Goal: Communication & Community: Share content

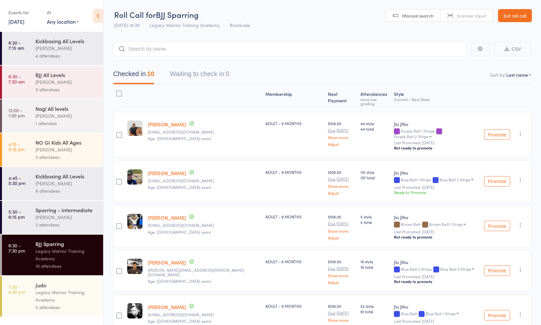
click at [513, 18] on link "Exit roll call" at bounding box center [515, 15] width 34 height 13
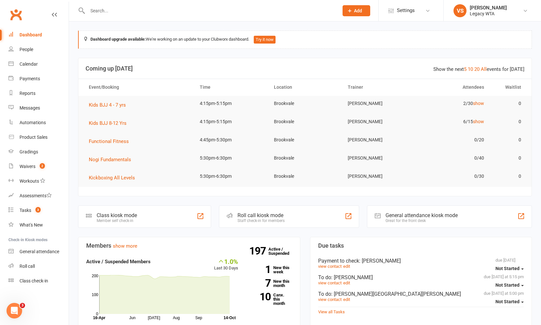
click at [184, 10] on input "text" at bounding box center [209, 10] width 248 height 9
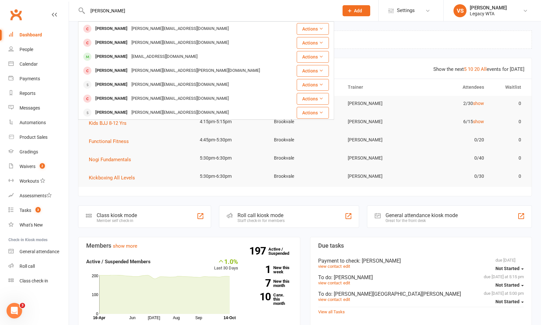
type input "Alex"
drag, startPoint x: 153, startPoint y: 1, endPoint x: 144, endPoint y: 28, distance: 29.1
click at [143, 28] on div "Alex.abagian@gmail.com" at bounding box center [179, 28] width 101 height 9
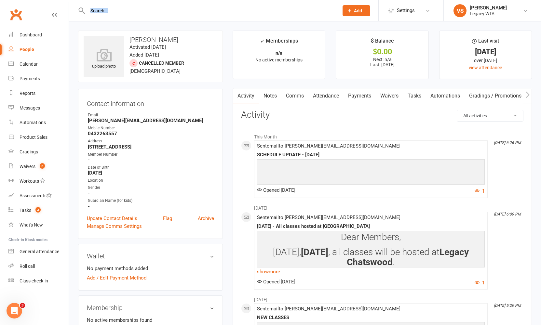
click at [388, 96] on link "Waivers" at bounding box center [388, 95] width 27 height 15
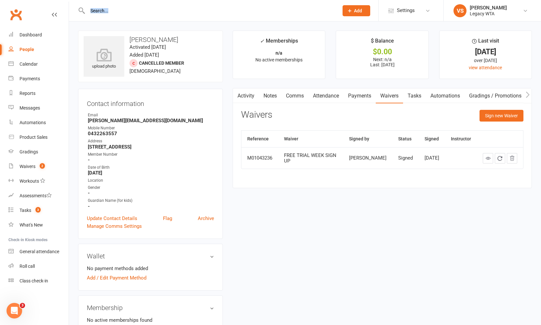
click at [243, 98] on link "Activity" at bounding box center [246, 95] width 26 height 15
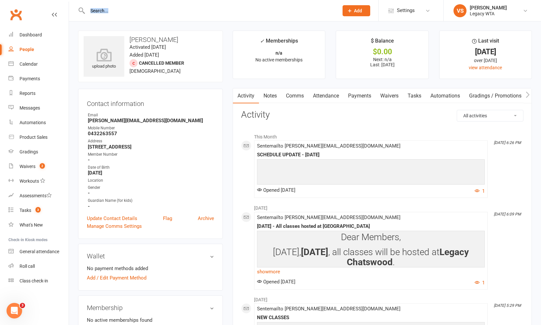
click at [144, 16] on div at bounding box center [206, 10] width 256 height 21
click at [145, 13] on input "text" at bounding box center [209, 10] width 248 height 9
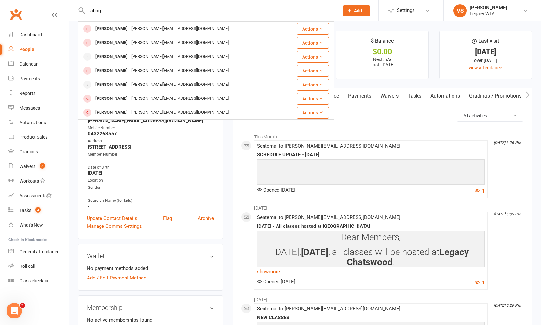
type input "bag"
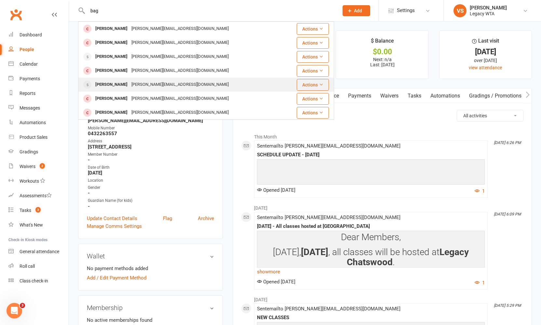
drag, startPoint x: 145, startPoint y: 13, endPoint x: 121, endPoint y: 88, distance: 78.7
click at [129, 88] on div "Alex.abagian@gmail.com" at bounding box center [179, 84] width 101 height 9
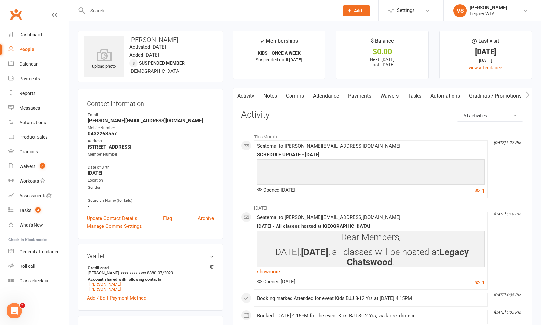
click at [386, 97] on link "Waivers" at bounding box center [388, 95] width 27 height 15
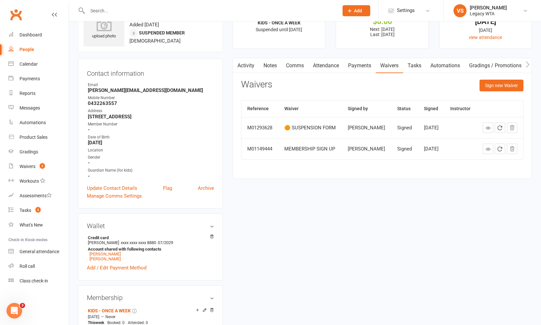
scroll to position [428, 0]
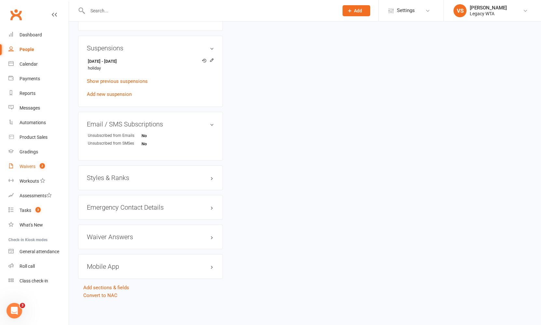
click at [38, 164] on count-badge "2" at bounding box center [40, 166] width 8 height 5
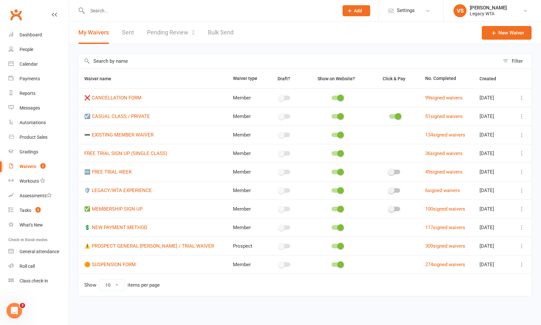
click at [99, 16] on div at bounding box center [206, 10] width 256 height 21
click at [101, 11] on input "text" at bounding box center [209, 10] width 248 height 9
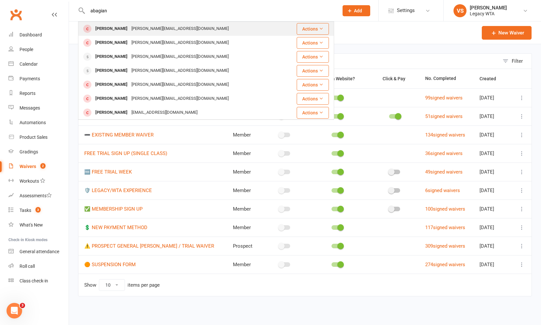
type input "abagian"
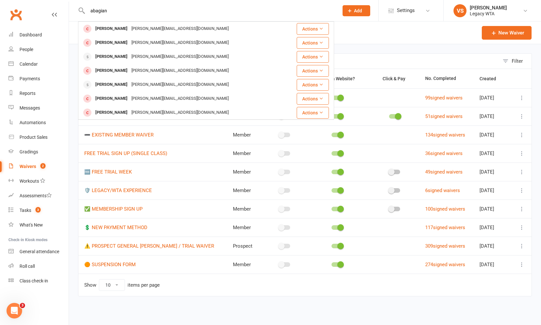
click at [112, 57] on div "Kai Abagian" at bounding box center [111, 56] width 36 height 9
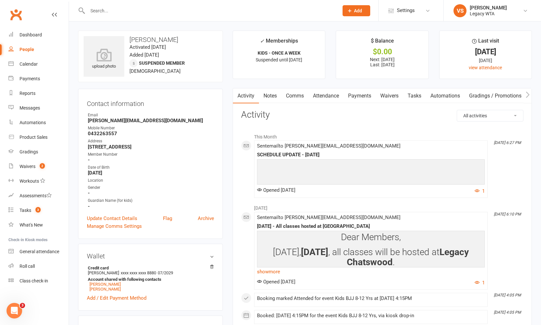
scroll to position [221, 0]
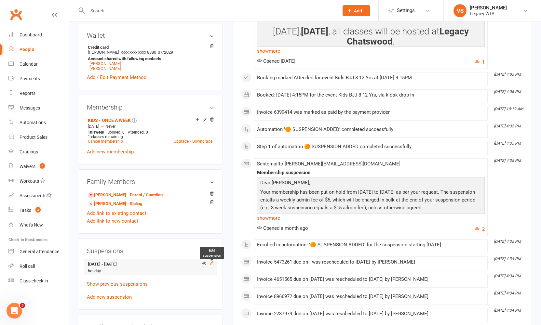
click at [211, 262] on icon at bounding box center [211, 263] width 5 height 5
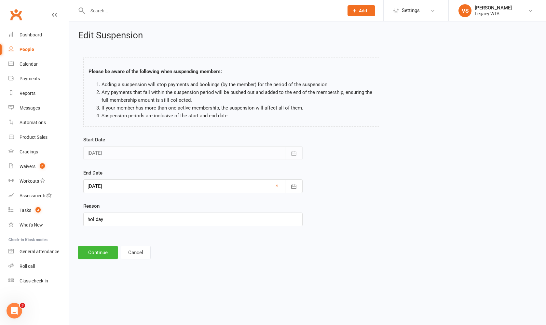
click at [125, 188] on div at bounding box center [192, 186] width 219 height 14
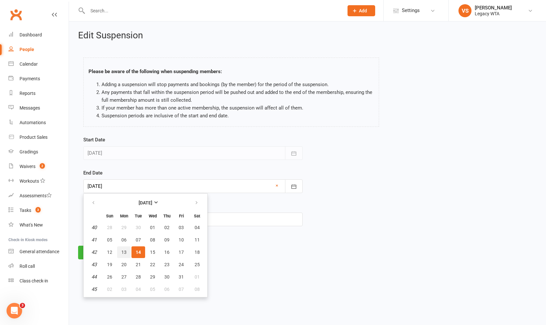
click at [126, 251] on button "13" at bounding box center [124, 252] width 14 height 12
type input "13 Oct 2025"
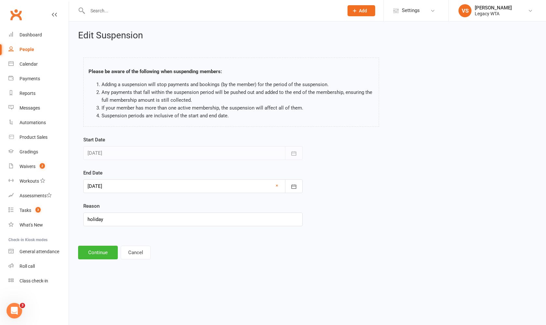
click at [97, 254] on button "Continue" at bounding box center [98, 253] width 40 height 14
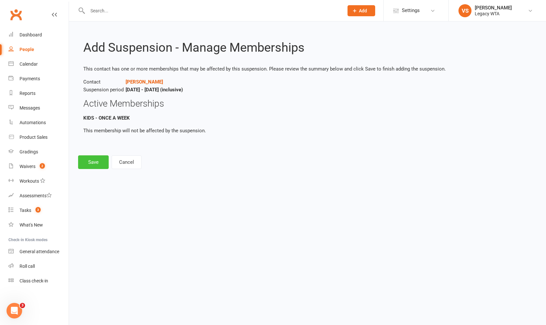
click at [98, 160] on button "Save" at bounding box center [93, 162] width 31 height 14
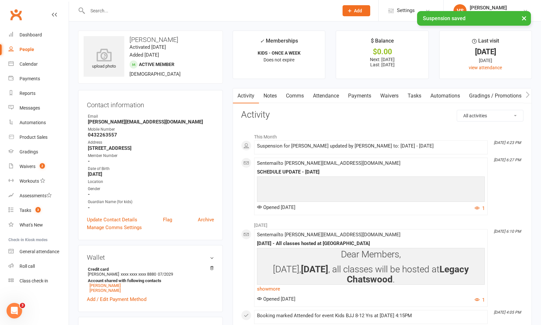
scroll to position [218, 0]
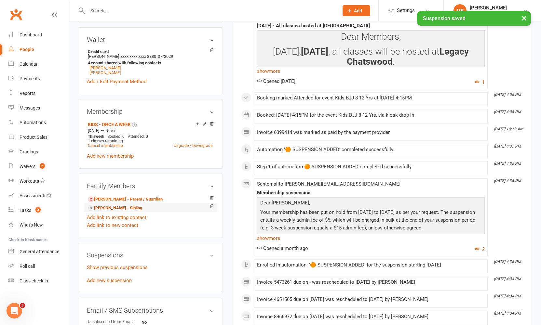
click at [122, 207] on link "Ivan Abagian - Sibling" at bounding box center [115, 208] width 54 height 7
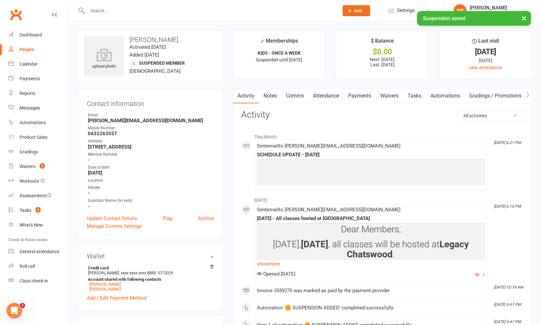
scroll to position [213, 0]
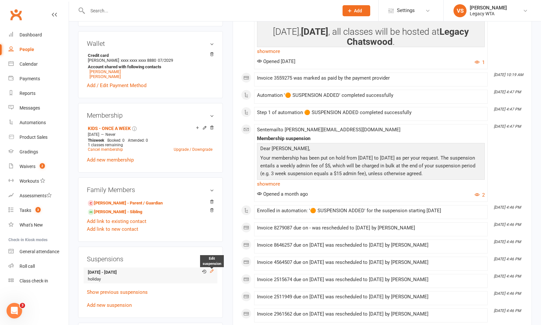
click at [212, 270] on icon at bounding box center [211, 271] width 5 height 5
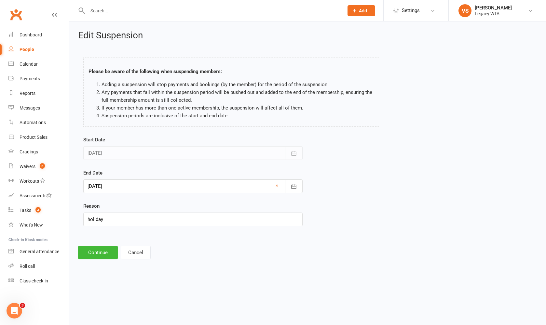
click at [118, 186] on div at bounding box center [192, 186] width 219 height 14
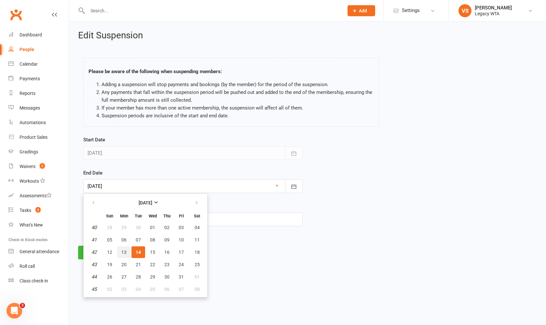
click at [126, 251] on span "13" at bounding box center [123, 252] width 5 height 5
type input "13 Oct 2025"
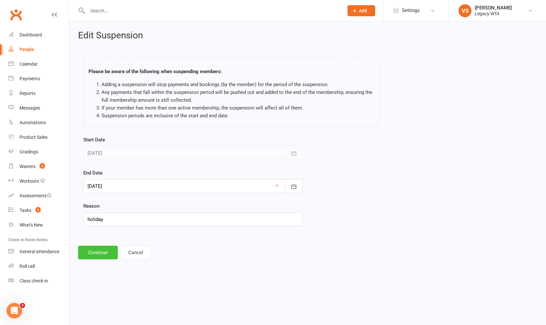
click at [101, 253] on button "Continue" at bounding box center [98, 253] width 40 height 14
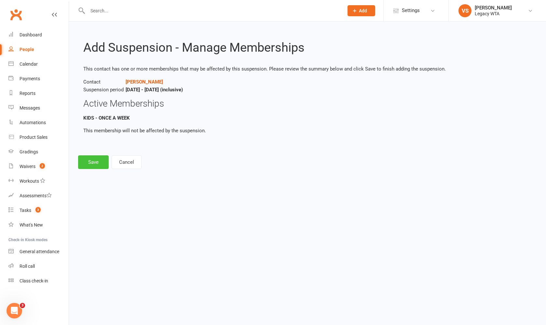
click at [87, 163] on button "Save" at bounding box center [93, 162] width 31 height 14
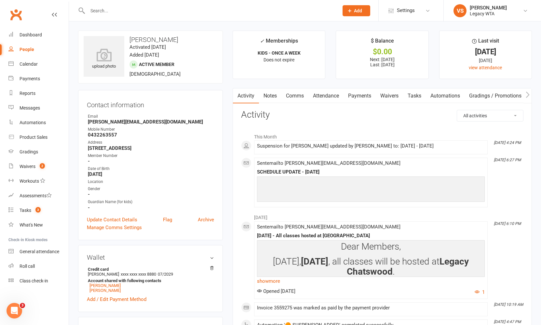
click at [127, 11] on input "text" at bounding box center [209, 10] width 248 height 9
type input "gustavo leite"
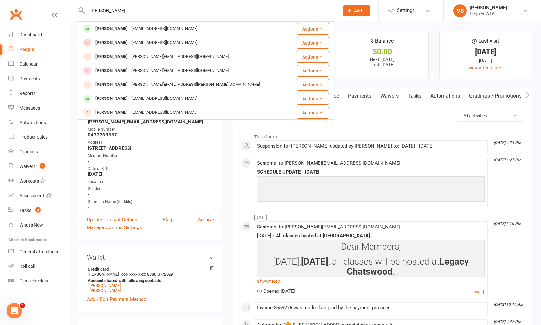
click at [129, 28] on div "gdol01@icloud.com" at bounding box center [164, 28] width 70 height 9
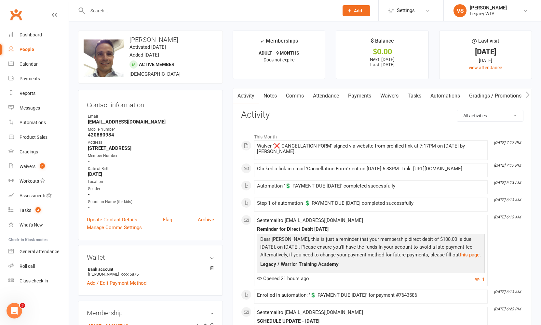
click at [356, 92] on link "Payments" at bounding box center [359, 95] width 32 height 15
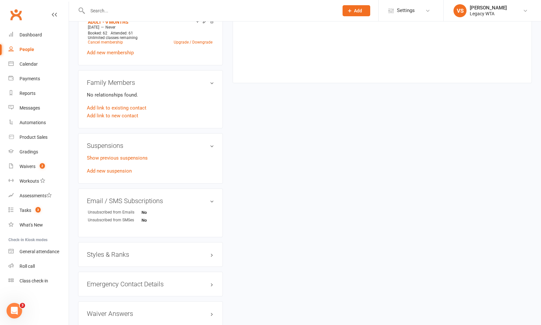
scroll to position [301, 0]
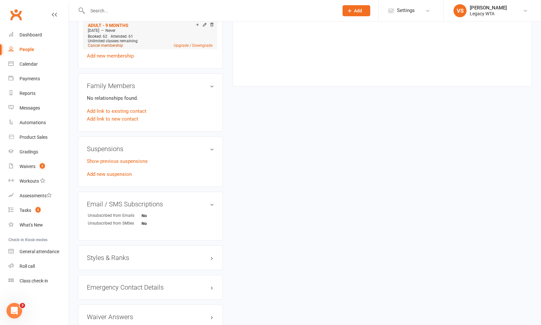
click at [113, 46] on link "Cancel membership" at bounding box center [105, 45] width 35 height 5
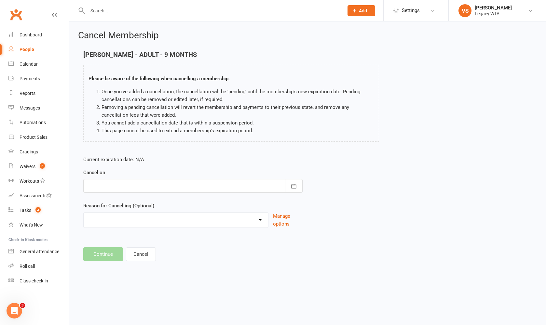
click at [150, 190] on div at bounding box center [192, 186] width 219 height 14
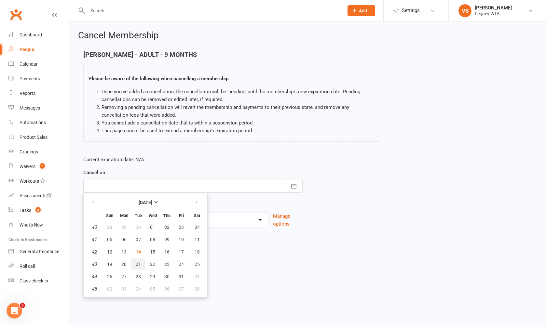
click at [137, 262] on span "21" at bounding box center [138, 264] width 5 height 5
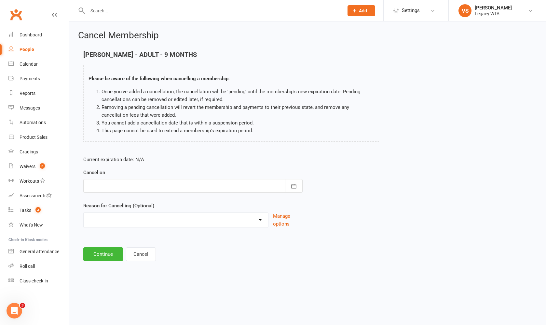
type input "21 Oct 2025"
select select "2"
click at [105, 252] on button "Continue" at bounding box center [103, 254] width 40 height 14
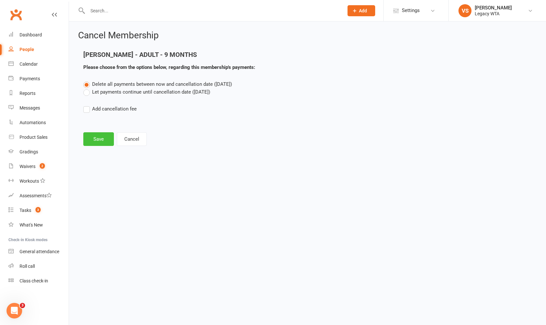
click at [101, 140] on button "Save" at bounding box center [98, 139] width 31 height 14
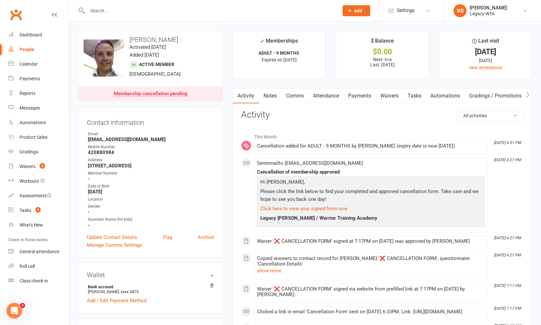
click at [412, 94] on link "Tasks" at bounding box center [414, 95] width 23 height 15
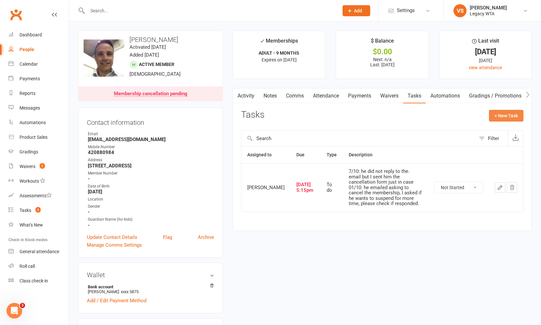
click at [510, 115] on button "+ New Task" at bounding box center [506, 116] width 34 height 12
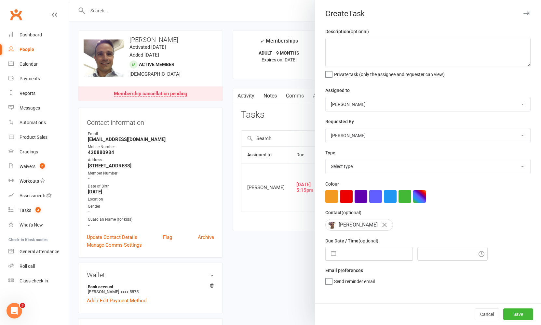
select select "51023"
click at [357, 57] on textarea at bounding box center [427, 52] width 205 height 29
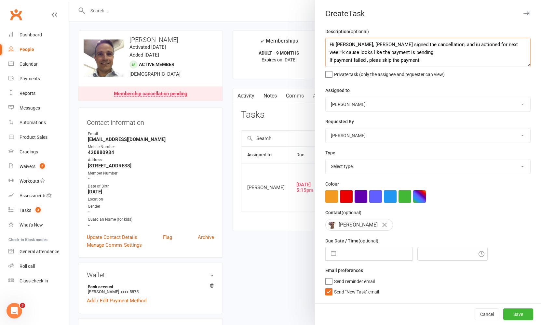
type textarea "Hi Reanta, Gustavo signed the cancellation, and iu actioned for next weel=k cau…"
select select "27694"
click at [355, 253] on input "text" at bounding box center [375, 253] width 73 height 13
select select "8"
select select "2025"
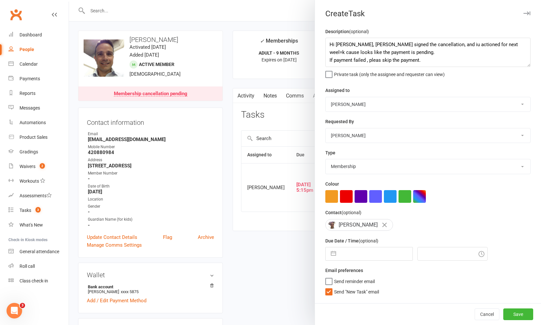
select select "9"
select select "2025"
select select "10"
select select "2025"
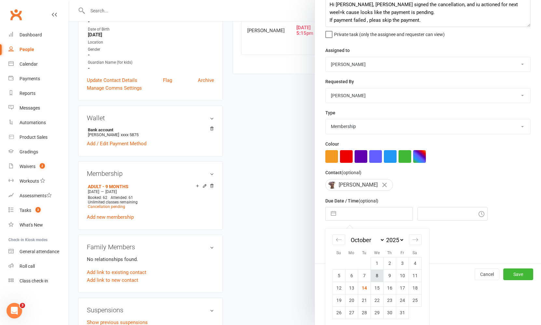
scroll to position [244, 0]
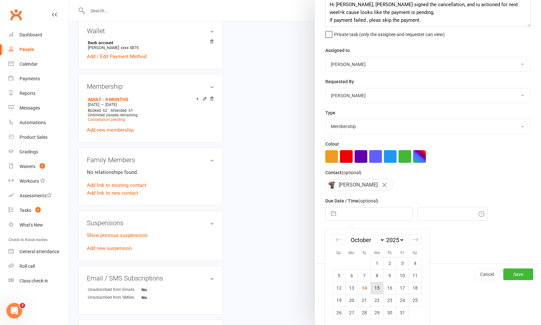
click at [378, 287] on td "15" at bounding box center [376, 288] width 13 height 12
type input "15 Oct 2025"
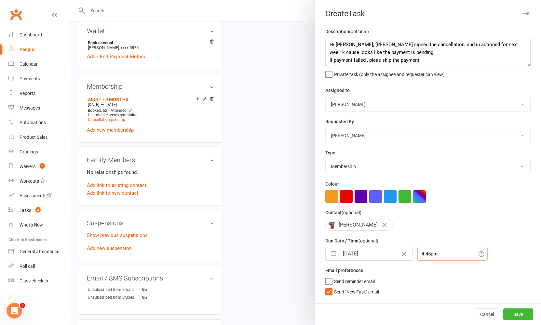
click at [428, 255] on input "4:45pm" at bounding box center [452, 254] width 70 height 14
click at [424, 268] on div "4:30pm" at bounding box center [452, 266] width 70 height 10
type input "4:30pm"
click at [509, 314] on button "Save" at bounding box center [518, 315] width 30 height 12
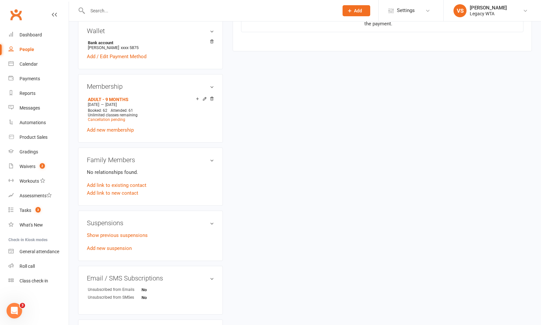
click at [121, 7] on input "text" at bounding box center [209, 10] width 248 height 9
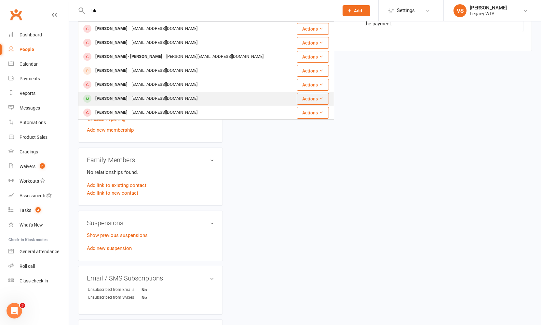
type input "luk"
click at [134, 99] on div "lukejohnston@hotmail.co.nz" at bounding box center [164, 98] width 70 height 9
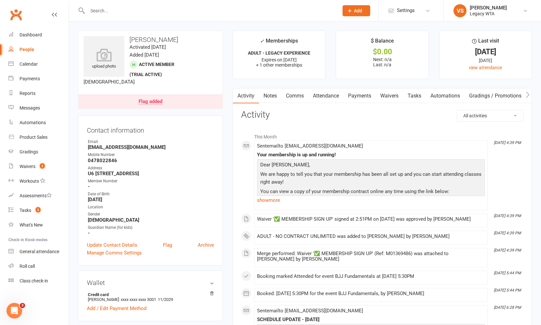
click at [115, 8] on input "text" at bounding box center [209, 10] width 248 height 9
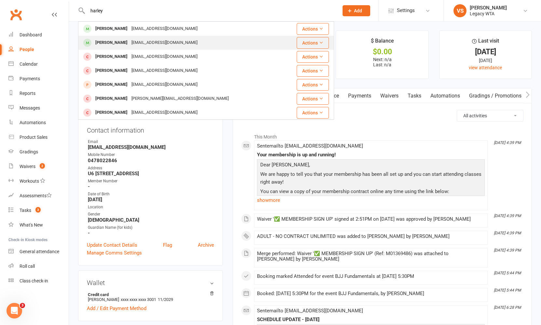
type input "harley"
click at [133, 40] on div "harley.callaghan1@gmail.com" at bounding box center [164, 42] width 70 height 9
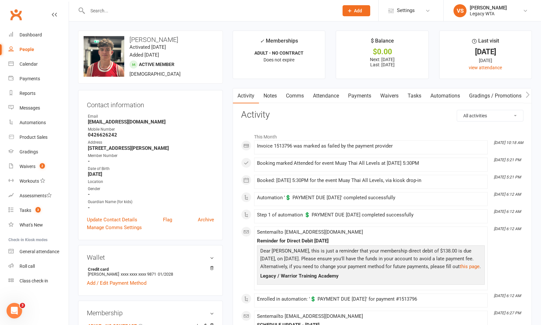
click at [99, 13] on input "text" at bounding box center [209, 10] width 248 height 9
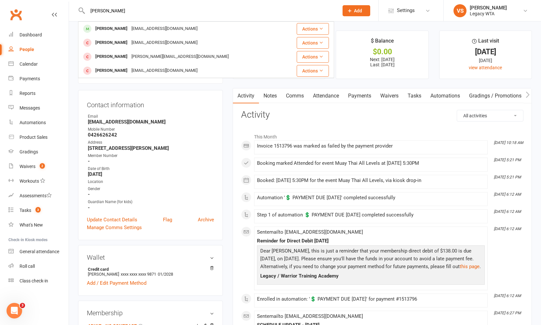
type input "Elliot"
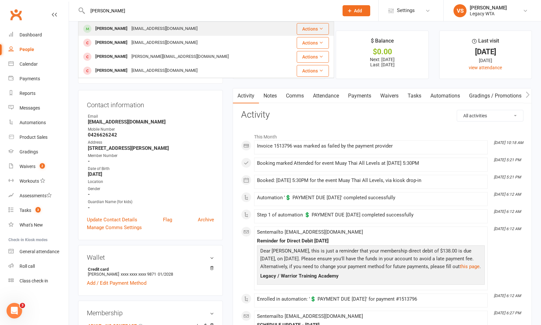
drag, startPoint x: 109, startPoint y: 13, endPoint x: 122, endPoint y: 28, distance: 19.1
click at [122, 28] on div "Elliot Holmes elliot.holmes04@gmail.com" at bounding box center [146, 28] width 106 height 9
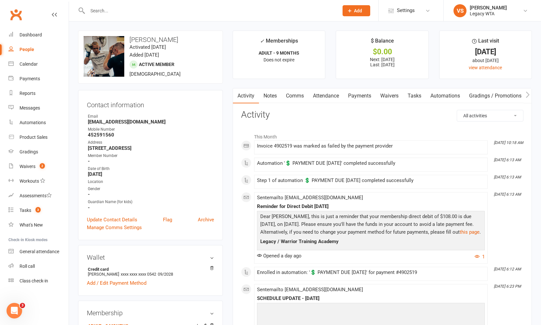
click at [358, 96] on link "Payments" at bounding box center [359, 95] width 32 height 15
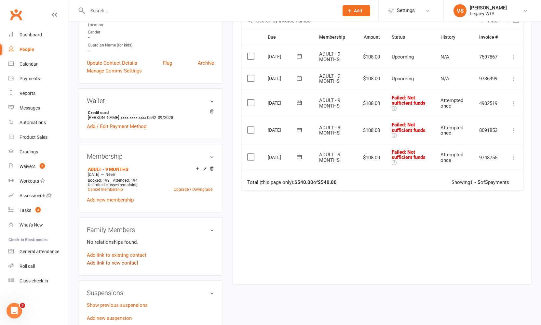
scroll to position [167, 0]
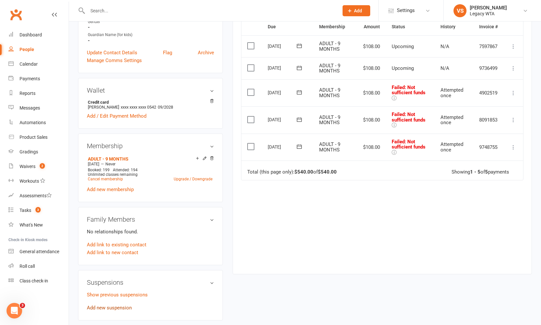
click at [111, 309] on link "Add new suspension" at bounding box center [109, 308] width 45 height 6
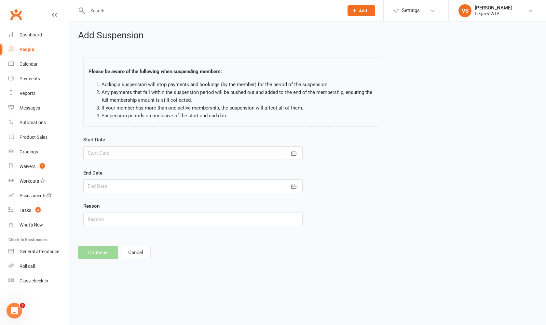
click at [166, 154] on div at bounding box center [192, 153] width 219 height 14
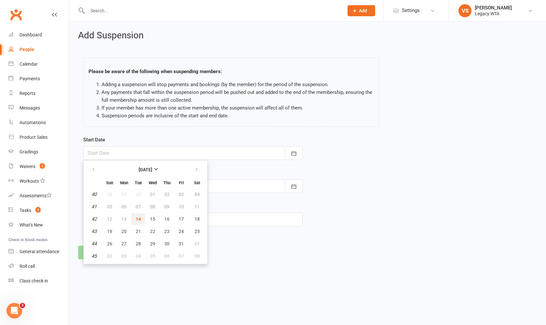
click at [138, 220] on span "14" at bounding box center [138, 219] width 5 height 5
type input "[DATE]"
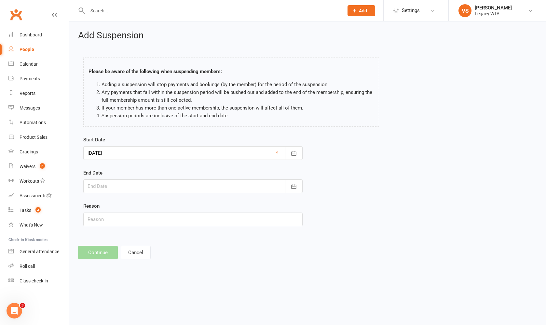
click at [123, 188] on div at bounding box center [192, 186] width 219 height 14
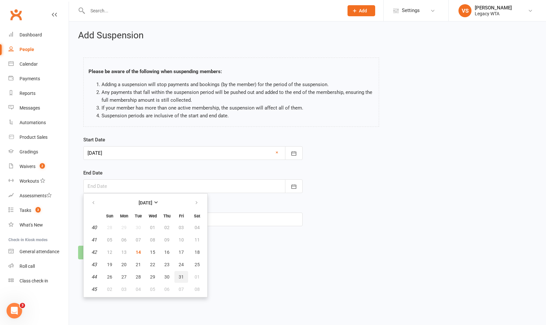
drag, startPoint x: 181, startPoint y: 276, endPoint x: 180, endPoint y: 273, distance: 3.4
click at [180, 275] on span "31" at bounding box center [180, 276] width 5 height 5
type input "31 Oct 2025"
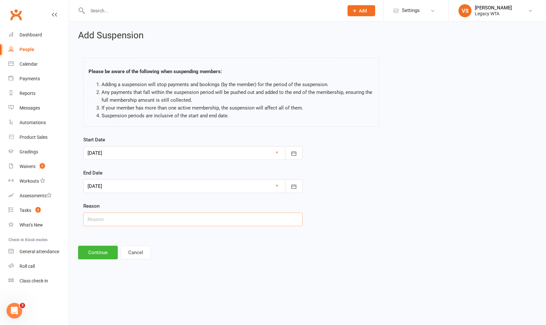
click at [126, 221] on input "text" at bounding box center [192, 220] width 219 height 14
type input "unknown"
click at [103, 249] on button "Continue" at bounding box center [98, 253] width 40 height 14
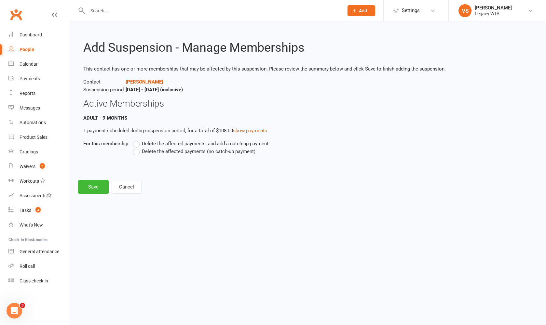
drag, startPoint x: 137, startPoint y: 150, endPoint x: 95, endPoint y: 175, distance: 49.1
click at [137, 150] on label "Delete the affected payments (no catch-up payment)" at bounding box center [194, 152] width 122 height 8
click at [137, 148] on input "Delete the affected payments (no catch-up payment)" at bounding box center [135, 148] width 4 height 0
drag, startPoint x: 93, startPoint y: 186, endPoint x: 152, endPoint y: 167, distance: 62.6
click at [93, 185] on button "Save" at bounding box center [93, 187] width 31 height 14
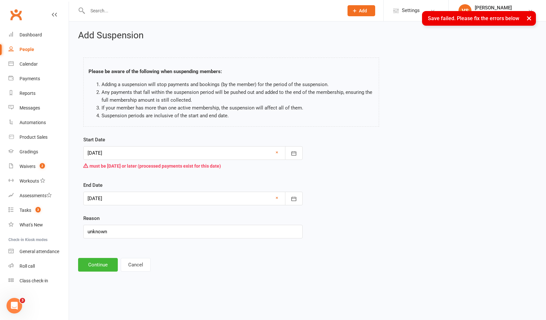
click at [144, 155] on div at bounding box center [192, 153] width 219 height 14
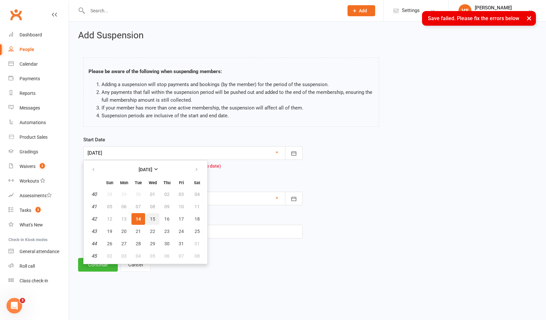
click at [151, 219] on span "15" at bounding box center [152, 219] width 5 height 5
type input "15 Oct 2025"
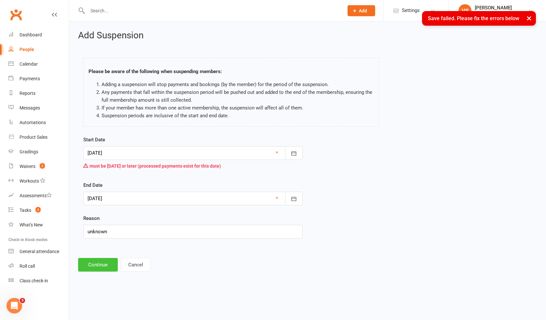
click at [109, 264] on button "Continue" at bounding box center [98, 265] width 40 height 14
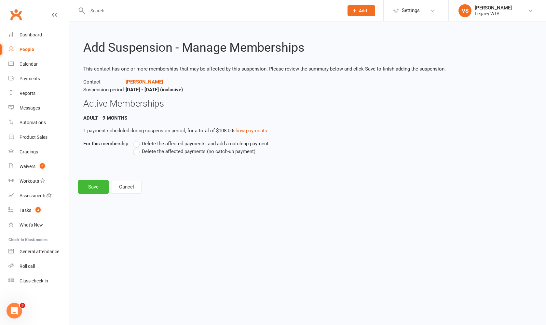
drag, startPoint x: 136, startPoint y: 151, endPoint x: 118, endPoint y: 169, distance: 25.1
click at [136, 151] on label "Delete the affected payments (no catch-up payment)" at bounding box center [194, 152] width 122 height 8
click at [136, 148] on input "Delete the affected payments (no catch-up payment)" at bounding box center [135, 148] width 4 height 0
click at [97, 186] on button "Save" at bounding box center [93, 187] width 31 height 14
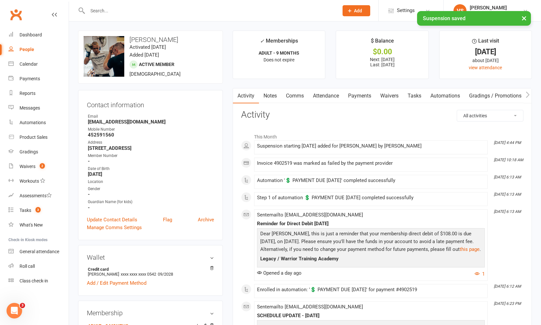
click at [360, 97] on link "Payments" at bounding box center [359, 95] width 32 height 15
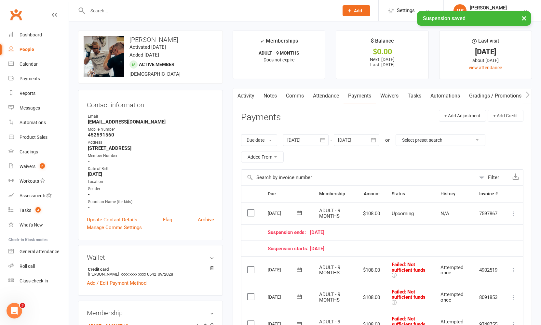
click at [511, 211] on icon at bounding box center [513, 213] width 7 height 7
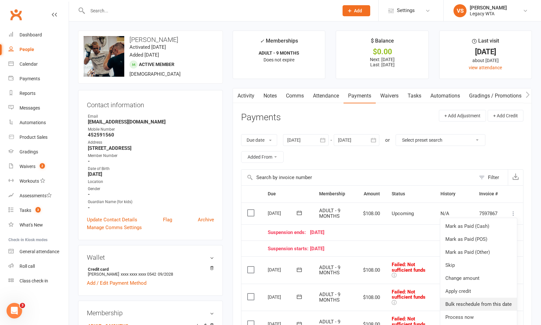
click at [457, 303] on link "Bulk reschedule from this date" at bounding box center [478, 304] width 77 height 13
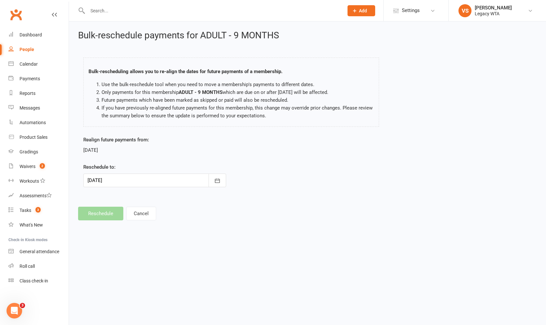
click at [148, 183] on div at bounding box center [154, 181] width 143 height 14
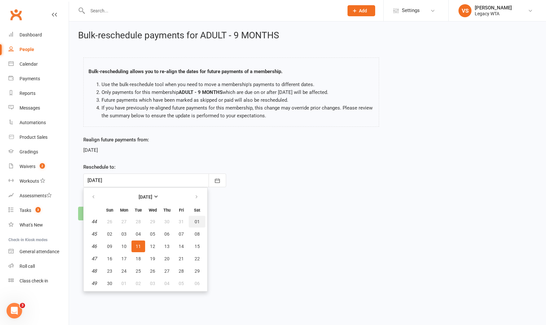
click at [196, 222] on span "01" at bounding box center [196, 221] width 5 height 5
type input "01 Nov 2025"
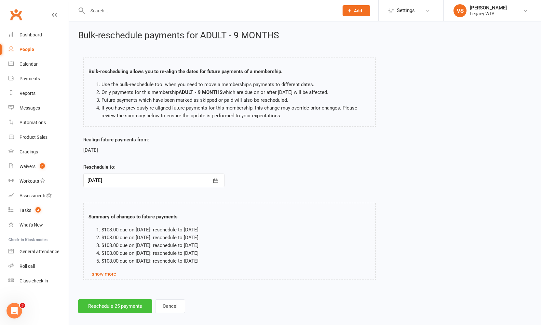
click at [118, 309] on button "Reschedule 25 payments" at bounding box center [115, 306] width 74 height 14
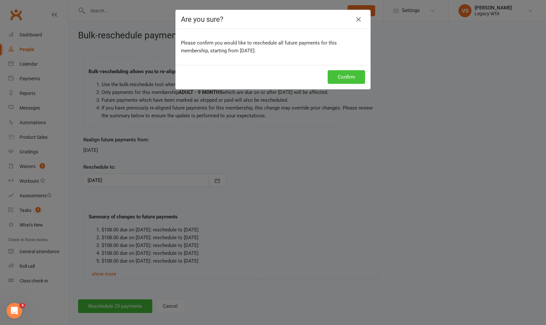
click at [342, 75] on button "Confirm" at bounding box center [345, 77] width 37 height 14
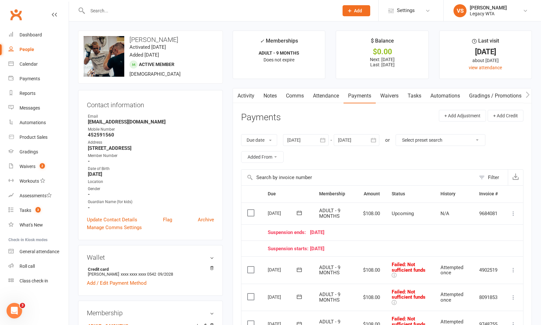
click at [169, 10] on input "text" at bounding box center [209, 10] width 248 height 9
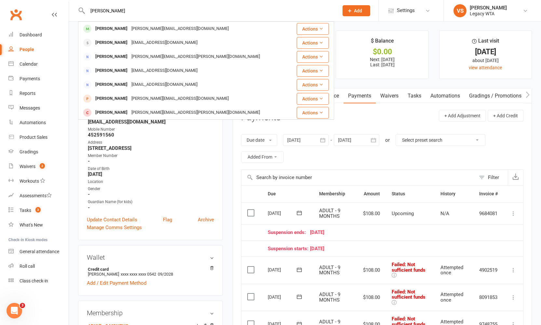
type input "Tim"
drag, startPoint x: 146, startPoint y: 28, endPoint x: 142, endPoint y: 42, distance: 14.5
click at [142, 42] on div "cresswelltim@gmail.com" at bounding box center [164, 42] width 70 height 9
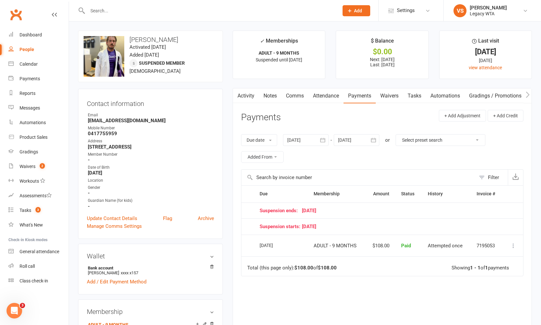
scroll to position [218, 0]
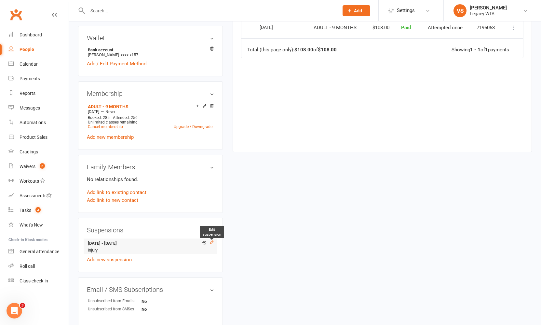
click at [214, 244] on icon at bounding box center [211, 242] width 5 height 5
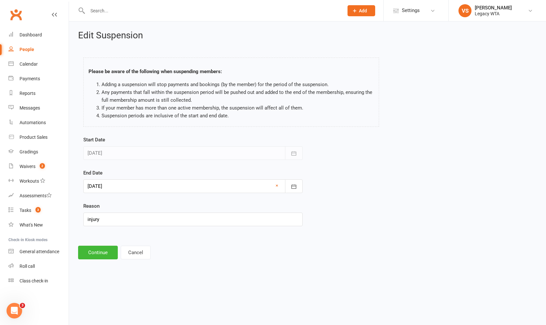
click at [131, 189] on div at bounding box center [192, 186] width 219 height 14
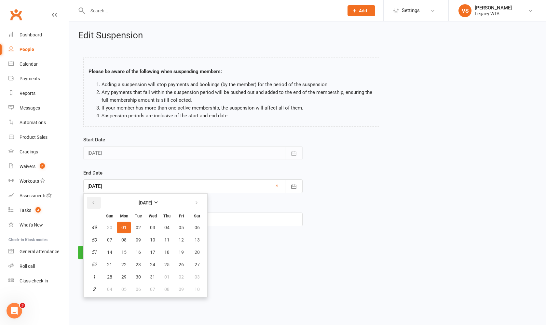
click at [94, 204] on icon "button" at bounding box center [93, 202] width 5 height 5
click at [137, 250] on span "14" at bounding box center [138, 252] width 5 height 5
type input "[DATE]"
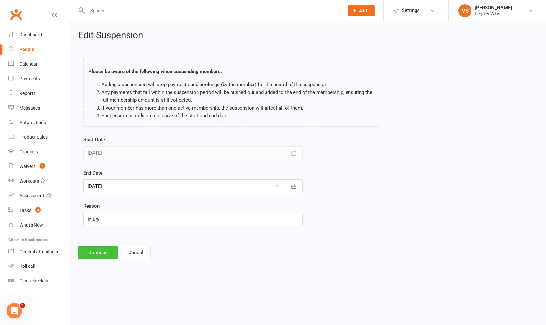
click at [93, 251] on button "Continue" at bounding box center [98, 253] width 40 height 14
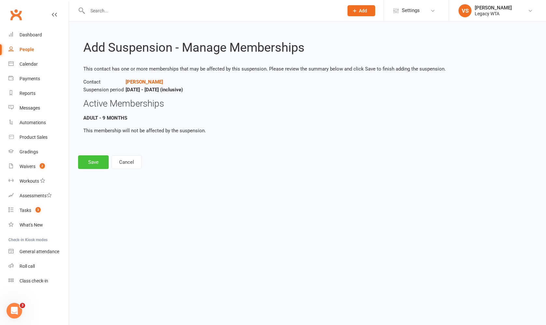
click at [97, 162] on button "Save" at bounding box center [93, 162] width 31 height 14
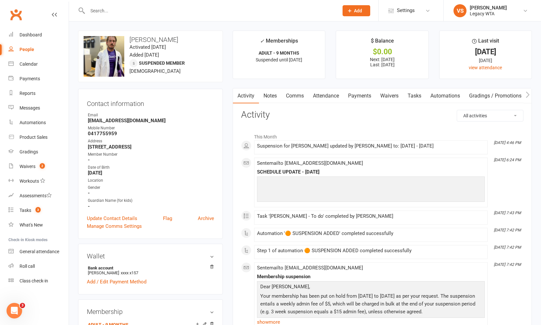
click at [358, 95] on link "Payments" at bounding box center [359, 95] width 32 height 15
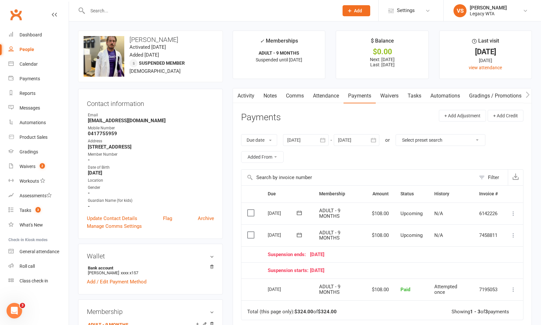
click at [107, 11] on input "text" at bounding box center [209, 10] width 248 height 9
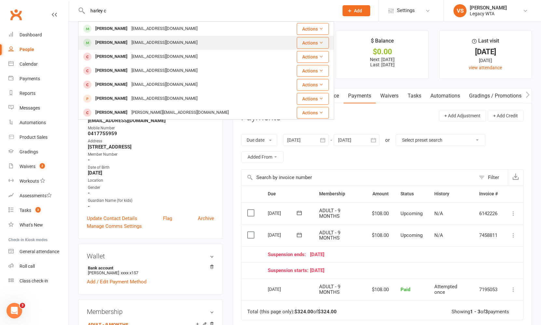
type input "harley c"
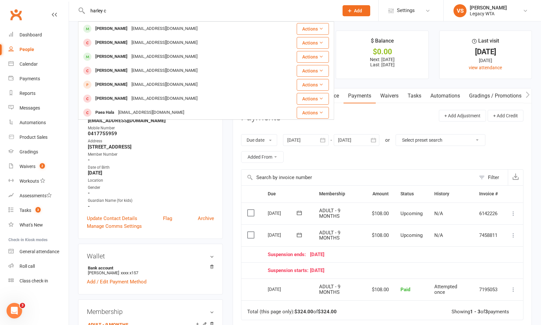
click at [112, 42] on div "Harley Bennett" at bounding box center [111, 42] width 36 height 9
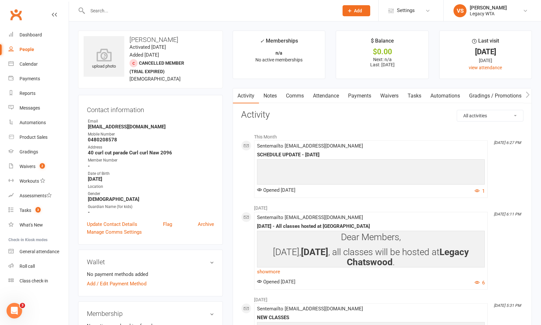
click at [413, 97] on link "Tasks" at bounding box center [414, 95] width 23 height 15
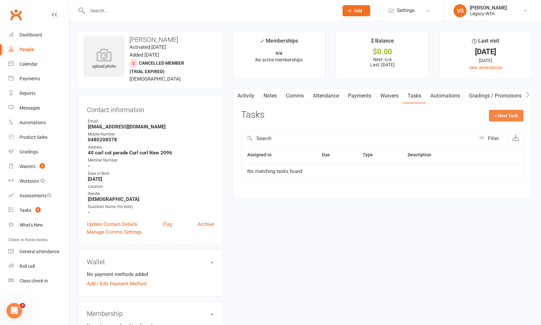
click at [513, 118] on button "+ New Task" at bounding box center [506, 116] width 34 height 12
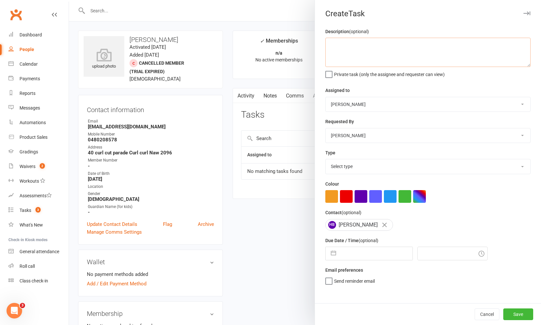
click at [334, 49] on textarea at bounding box center [427, 52] width 205 height 29
click at [334, 47] on textarea at bounding box center [427, 52] width 205 height 29
type textarea "R"
type textarea "Hi Renata, payment failed. just check if he will be here tomorrow"
select select "51023"
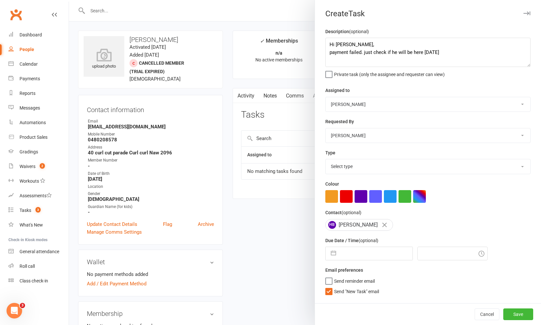
select select "8"
select select "2025"
select select "9"
select select "2025"
select select "10"
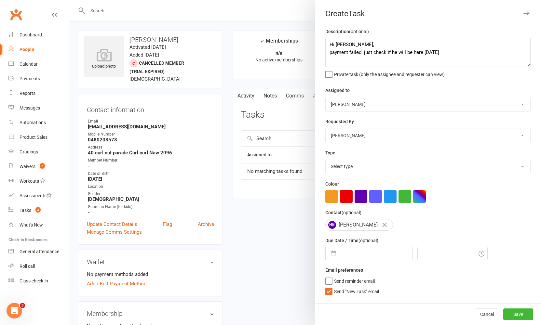
select select "2025"
click at [356, 253] on input "text" at bounding box center [375, 253] width 73 height 13
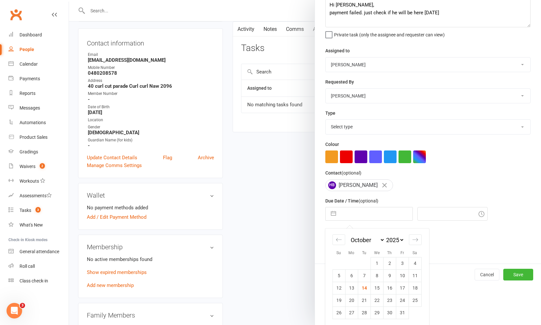
click at [372, 286] on td "15" at bounding box center [376, 288] width 13 height 12
type input "15 Oct 2025"
type input "5:00pm"
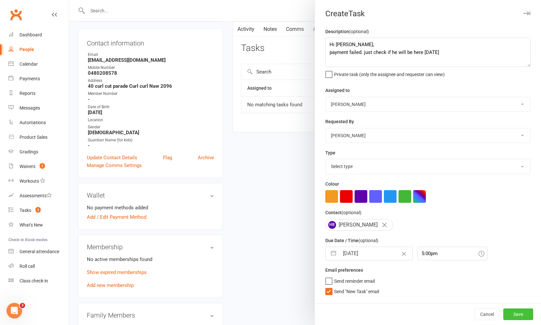
click at [512, 315] on button "Save" at bounding box center [518, 315] width 30 height 12
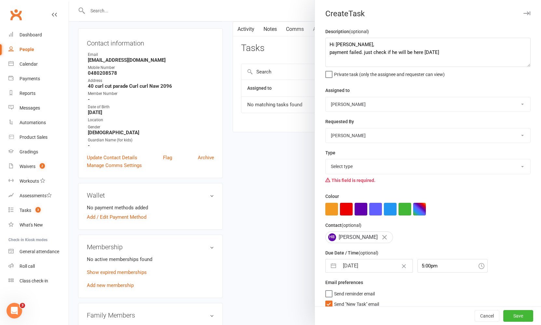
select select "27578"
click at [512, 315] on button "Save" at bounding box center [518, 316] width 30 height 12
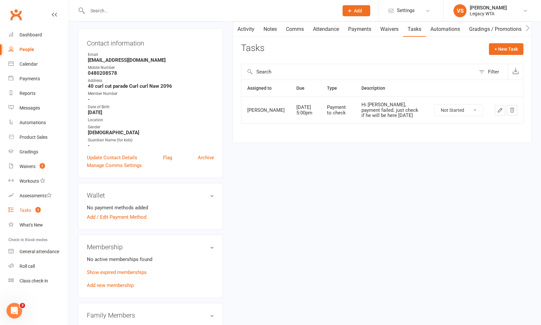
click at [25, 211] on div "Tasks" at bounding box center [26, 210] width 12 height 5
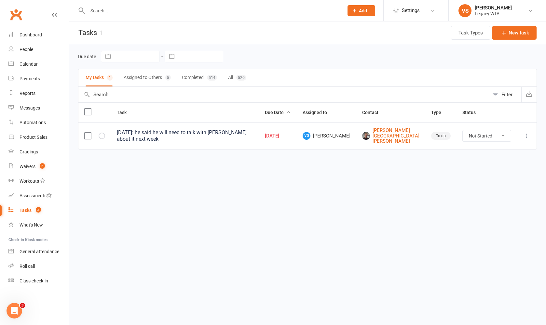
click at [140, 78] on button "Assigned to Others 5" at bounding box center [147, 77] width 47 height 17
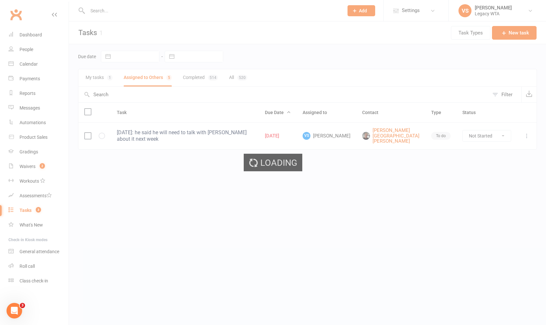
select select "started"
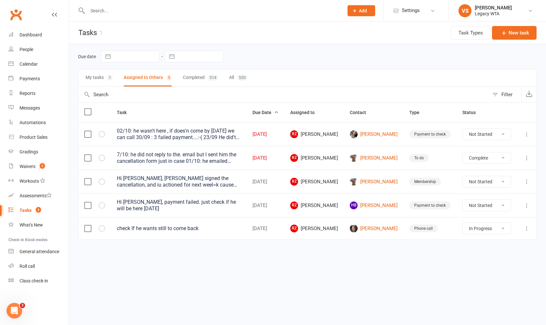
select select "unstarted"
select select "started"
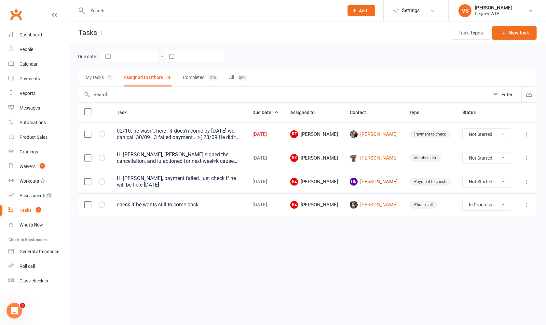
click at [385, 181] on link "HB Harley Bennett" at bounding box center [373, 182] width 48 height 8
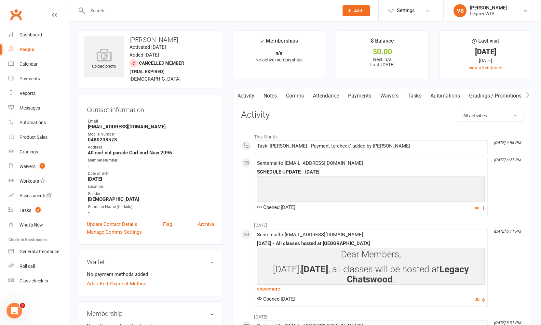
click at [357, 95] on link "Payments" at bounding box center [359, 95] width 32 height 15
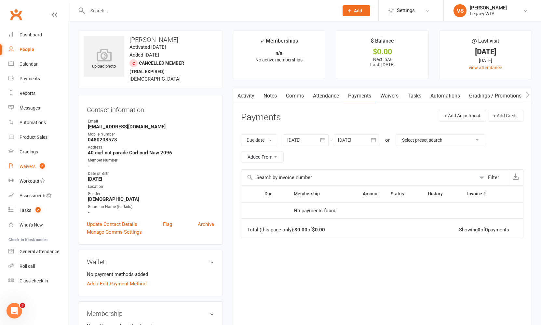
click at [29, 164] on div "Waivers" at bounding box center [28, 166] width 16 height 5
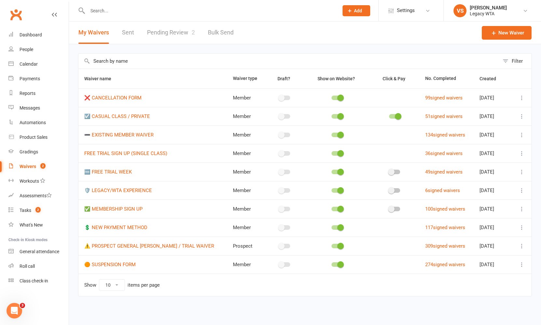
click at [177, 31] on link "Pending Review 2" at bounding box center [171, 32] width 48 height 22
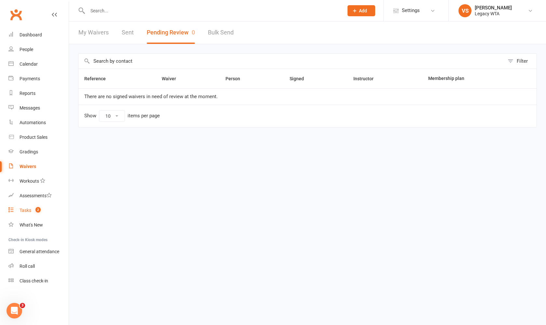
click at [32, 208] on link "Tasks 2" at bounding box center [38, 210] width 60 height 15
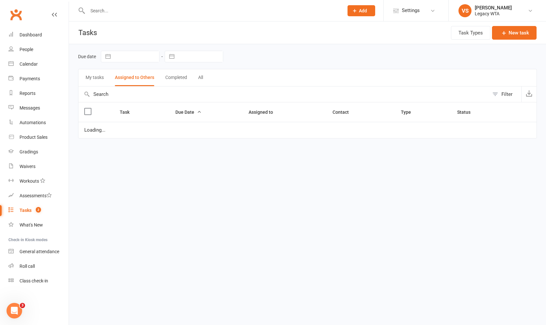
select select "started"
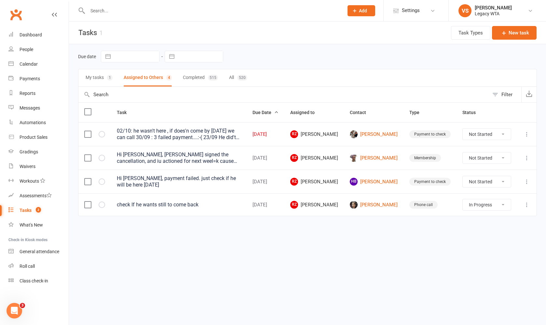
click at [139, 10] on input "text" at bounding box center [211, 10] width 253 height 9
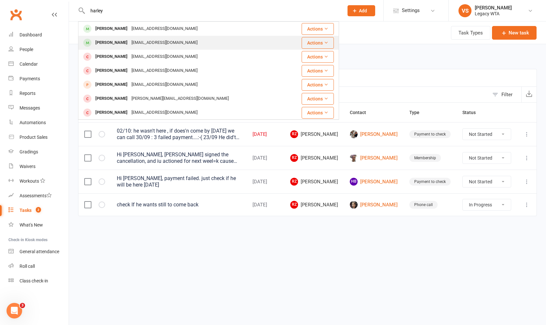
type input "harley"
click at [120, 42] on div "Harley Callaghan" at bounding box center [111, 42] width 36 height 9
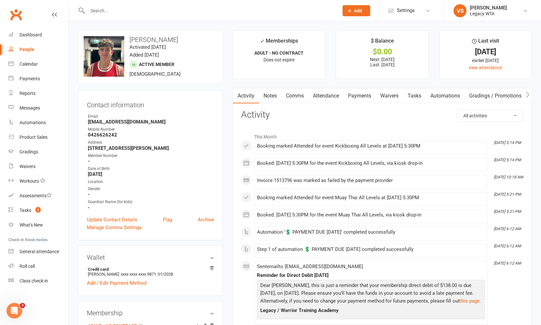
click at [366, 95] on link "Payments" at bounding box center [359, 95] width 32 height 15
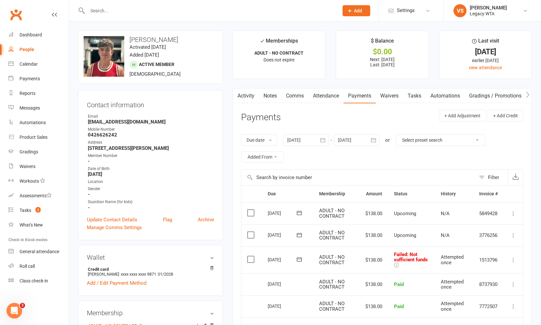
click at [513, 259] on icon at bounding box center [513, 260] width 7 height 7
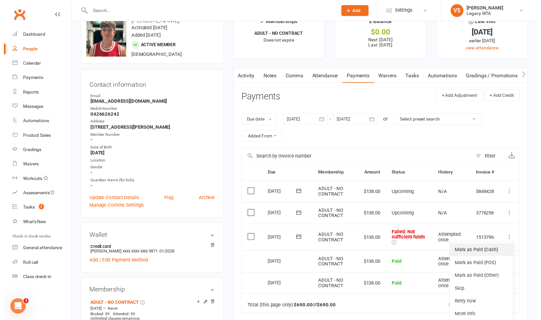
scroll to position [34, 0]
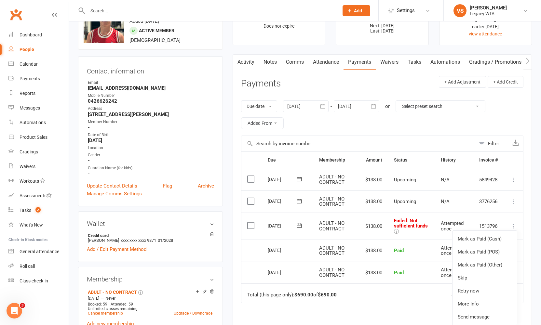
click at [297, 224] on icon at bounding box center [299, 225] width 7 height 7
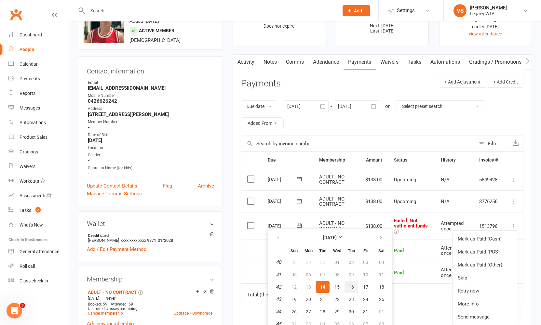
click at [351, 287] on span "16" at bounding box center [350, 286] width 5 height 5
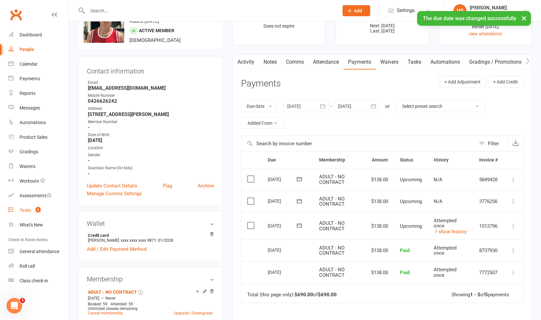
click at [27, 211] on div "Tasks" at bounding box center [26, 210] width 12 height 5
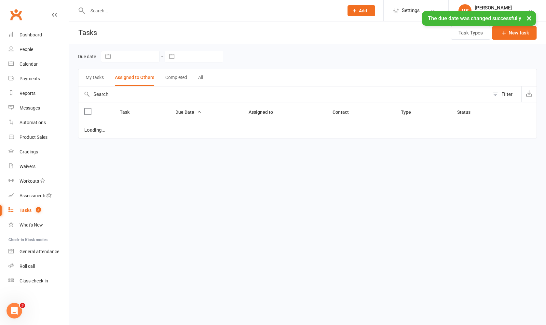
select select "started"
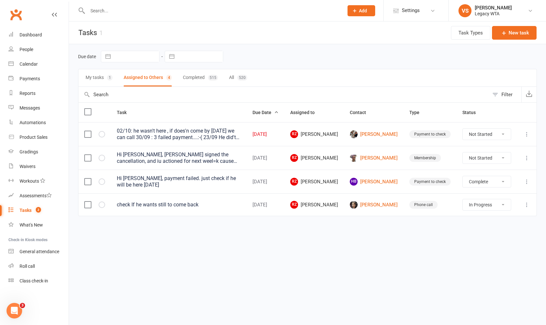
select select "unstarted"
select select "started"
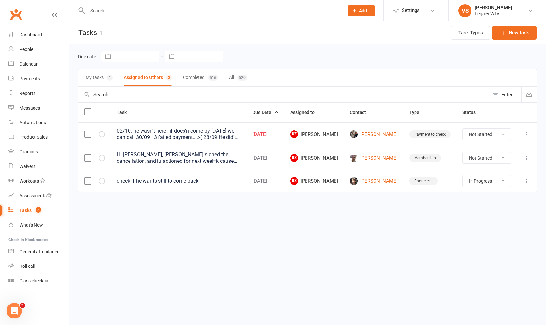
click at [179, 13] on input "text" at bounding box center [211, 10] width 253 height 9
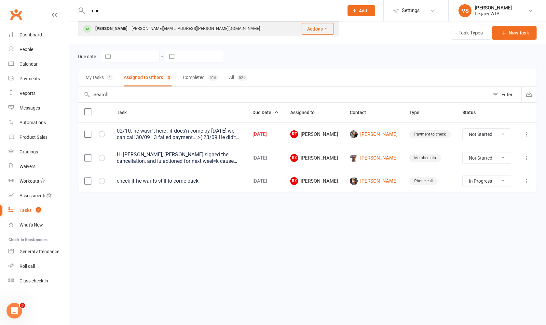
type input "rebe"
click at [175, 31] on div "[PERSON_NAME][EMAIL_ADDRESS][PERSON_NAME][DOMAIN_NAME]" at bounding box center [195, 28] width 132 height 9
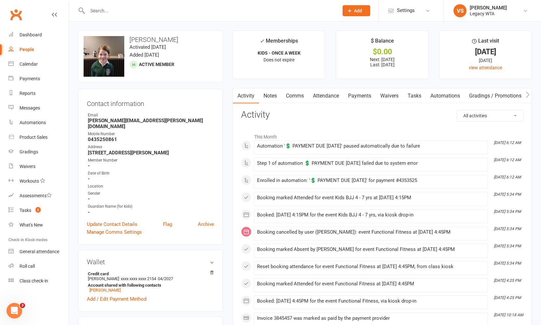
scroll to position [60, 0]
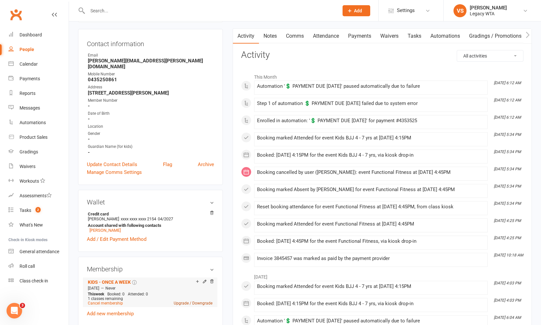
click at [182, 301] on link "Upgrade / Downgrade" at bounding box center [193, 303] width 39 height 5
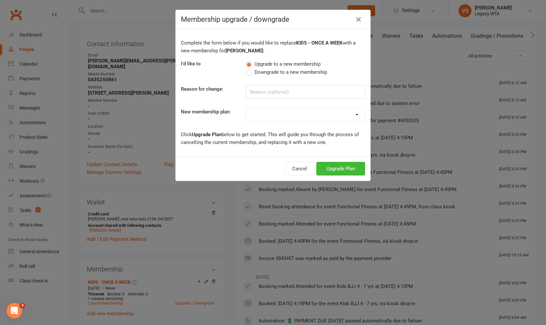
select select "8"
click at [331, 167] on button "Upgrade Plan" at bounding box center [340, 169] width 49 height 14
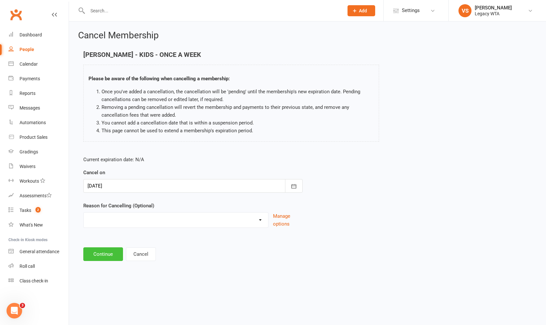
click at [108, 254] on button "Continue" at bounding box center [103, 254] width 40 height 14
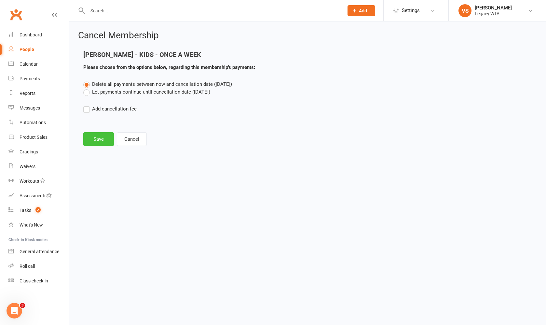
click at [99, 139] on button "Save" at bounding box center [98, 139] width 31 height 14
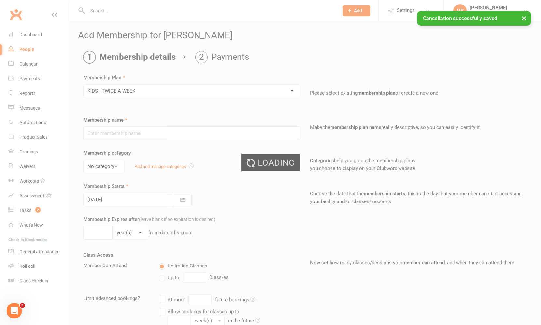
type input "KIDS - TWICE A WEEK"
select select "2"
type input "0"
type input "2"
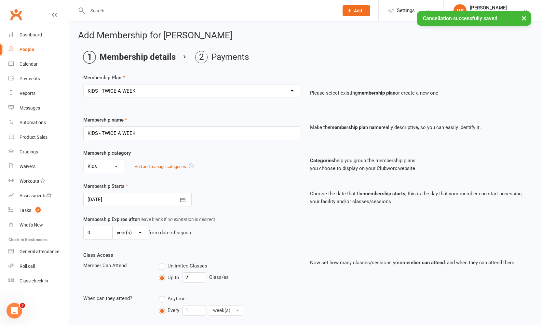
scroll to position [218, 0]
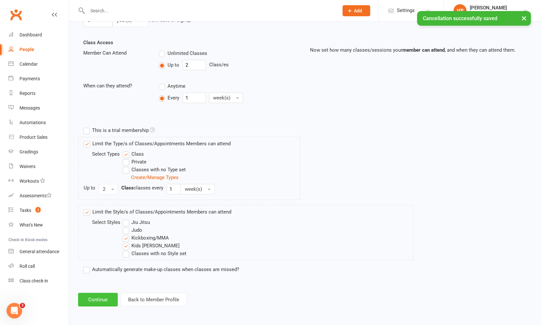
drag, startPoint x: 101, startPoint y: 295, endPoint x: 105, endPoint y: 294, distance: 3.4
click at [101, 295] on button "Continue" at bounding box center [98, 300] width 40 height 14
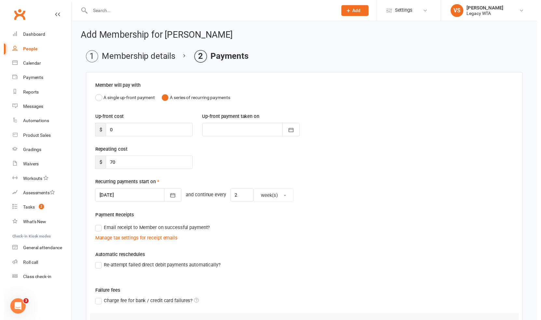
scroll to position [101, 0]
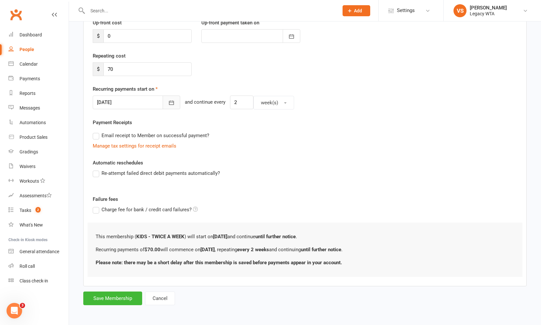
click at [167, 100] on button "button" at bounding box center [172, 103] width 18 height 14
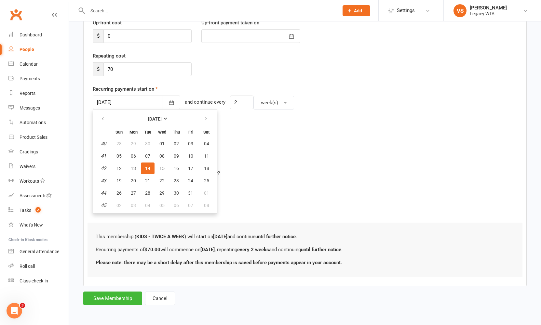
click at [249, 159] on div "Automatic reschedules Re-attempt failed direct debit payments automatically?" at bounding box center [305, 172] width 424 height 27
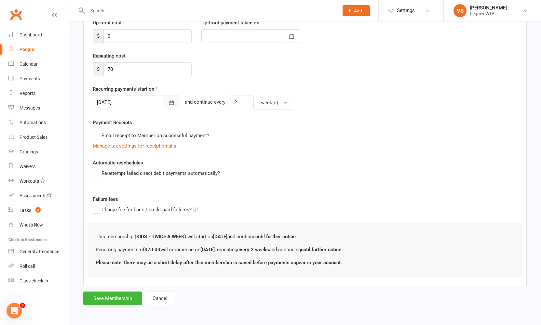
click at [168, 99] on icon "button" at bounding box center [171, 102] width 7 height 7
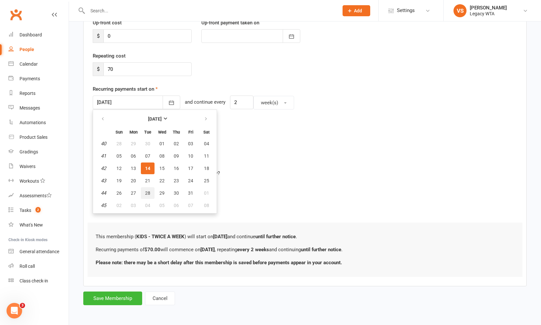
click at [149, 191] on span "28" at bounding box center [147, 193] width 5 height 5
type input "28 Oct 2025"
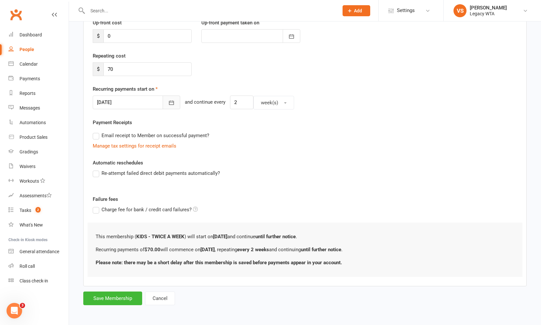
click at [163, 99] on button "button" at bounding box center [172, 103] width 18 height 14
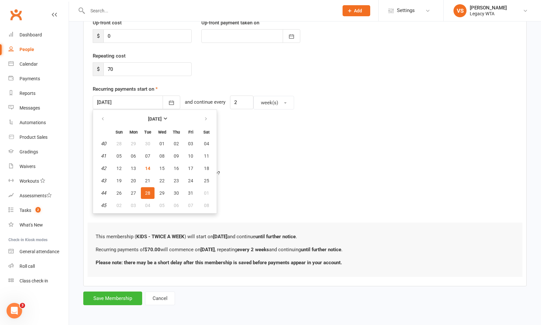
click at [148, 191] on span "28" at bounding box center [147, 193] width 5 height 5
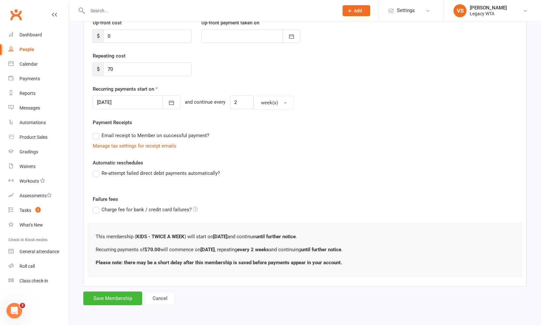
click at [165, 0] on div at bounding box center [206, 10] width 256 height 21
click at [118, 293] on button "Save Membership" at bounding box center [112, 299] width 59 height 14
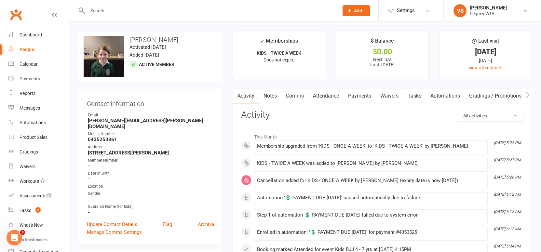
click at [123, 9] on input "text" at bounding box center [209, 10] width 248 height 9
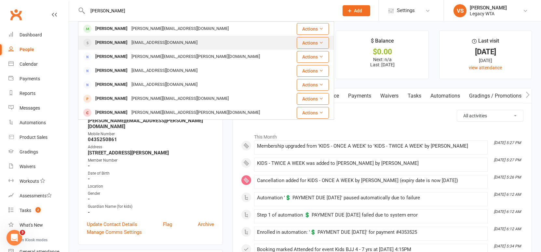
type input "Tim"
click at [124, 44] on div "Tim Cresswell" at bounding box center [111, 42] width 36 height 9
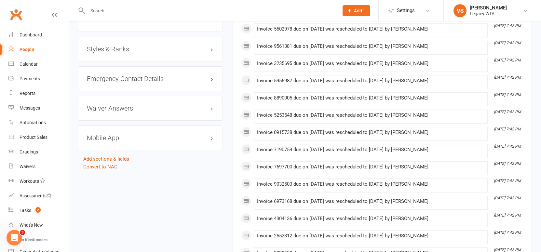
scroll to position [393, 0]
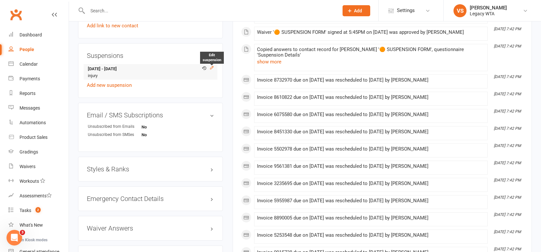
click at [212, 70] on icon at bounding box center [211, 67] width 5 height 5
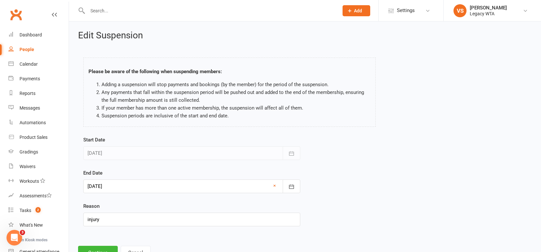
click at [210, 188] on div at bounding box center [191, 186] width 217 height 14
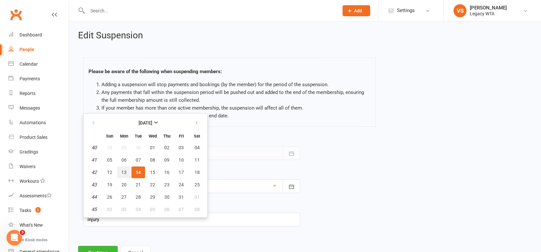
click at [123, 170] on span "13" at bounding box center [123, 172] width 5 height 5
type input "13 Oct 2025"
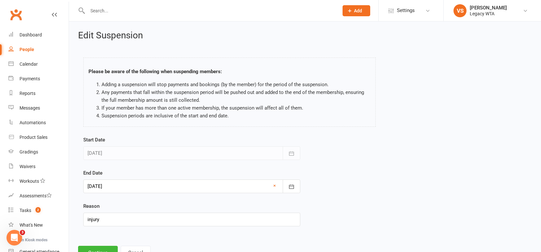
scroll to position [31, 0]
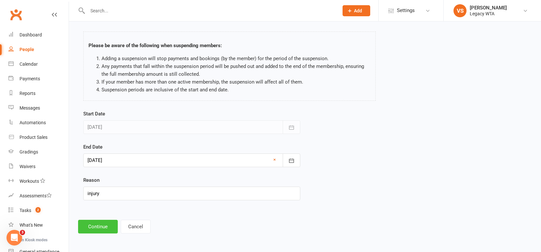
click at [96, 222] on button "Continue" at bounding box center [98, 227] width 40 height 14
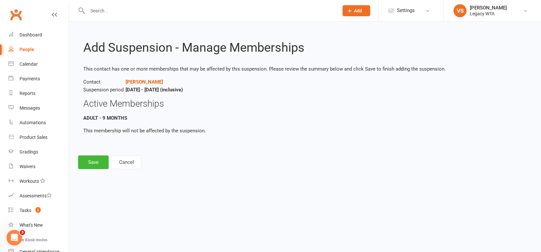
scroll to position [0, 0]
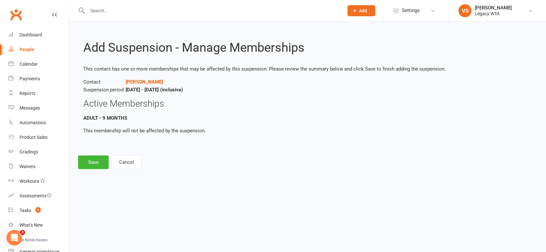
drag, startPoint x: 99, startPoint y: 159, endPoint x: 138, endPoint y: 153, distance: 38.8
click at [99, 159] on button "Save" at bounding box center [93, 162] width 31 height 14
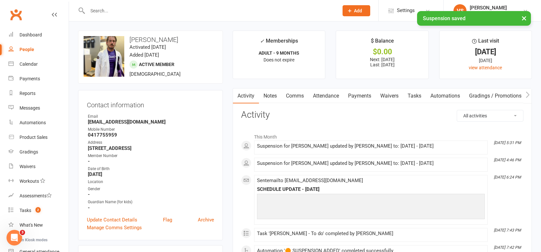
click at [360, 95] on link "Payments" at bounding box center [359, 95] width 32 height 15
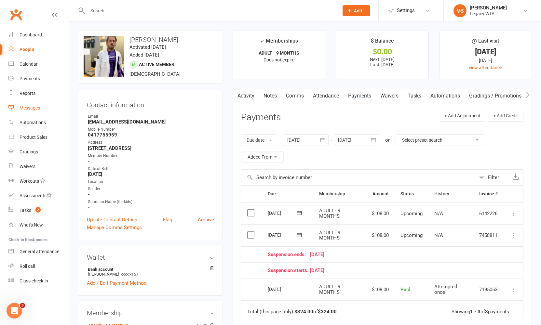
click at [38, 110] on div "Messages" at bounding box center [30, 107] width 20 height 5
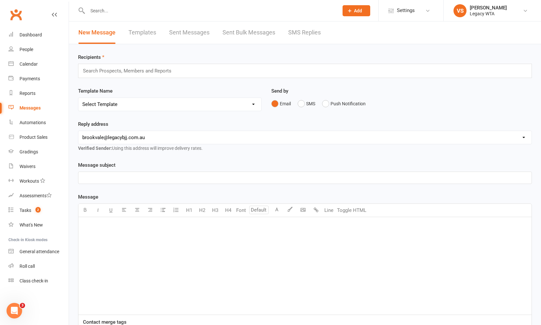
click at [114, 71] on input "text" at bounding box center [130, 71] width 96 height 8
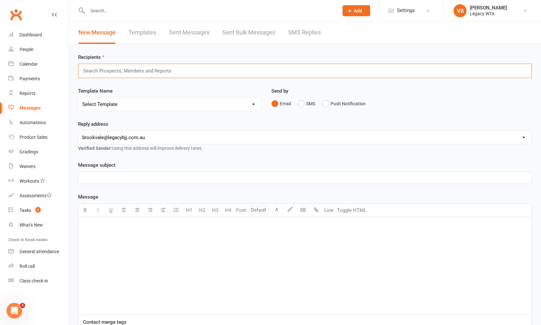
click at [114, 71] on input "text" at bounding box center [130, 71] width 96 height 8
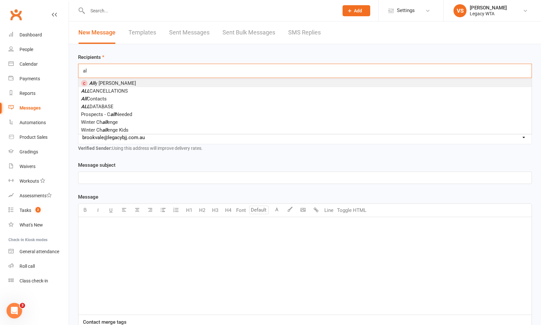
type input "a"
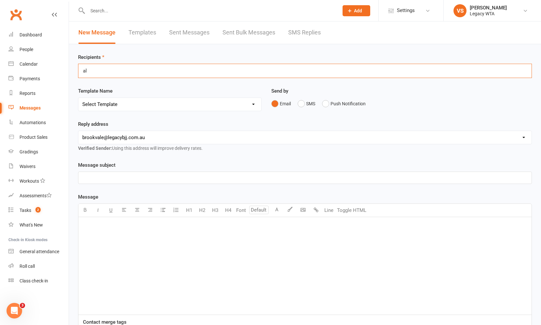
type input "a"
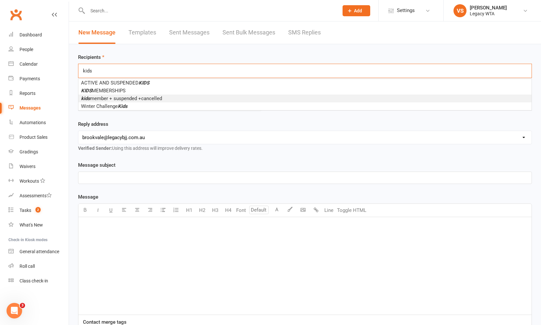
type input "kids"
click at [110, 99] on span "kids member + suspended +cancelled" at bounding box center [121, 99] width 81 height 6
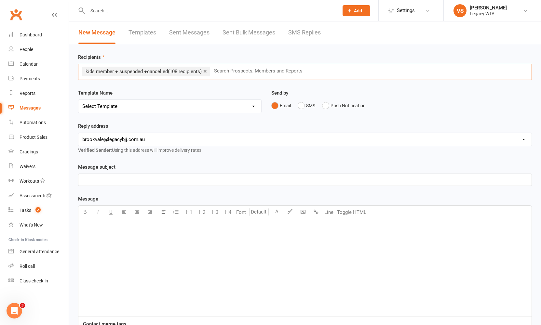
click at [118, 181] on p "﻿" at bounding box center [304, 180] width 445 height 8
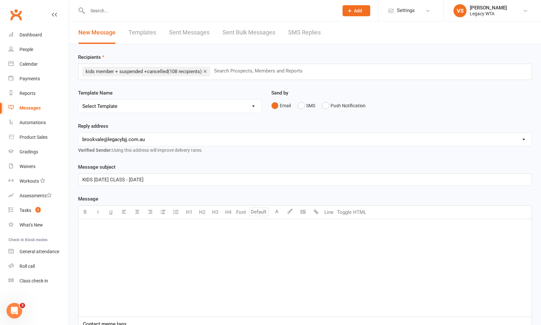
click at [143, 179] on span "KIDS HALLOWEEN CLASS - 30th October" at bounding box center [112, 180] width 61 height 6
click at [197, 181] on p "KIDS HALLOWEEN CLASS - Thursday 30th October" at bounding box center [304, 180] width 445 height 8
click at [151, 241] on div "﻿" at bounding box center [304, 268] width 453 height 98
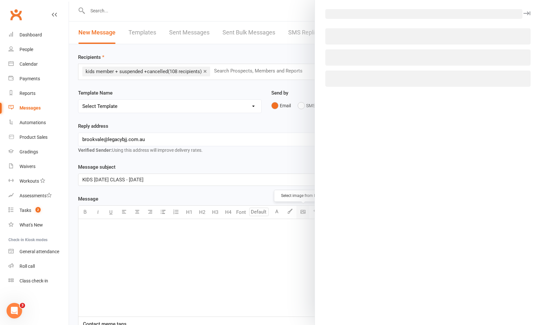
click at [304, 213] on body "Prospect Member Non-attending contact Class / event Appointment Grading event T…" at bounding box center [270, 208] width 541 height 413
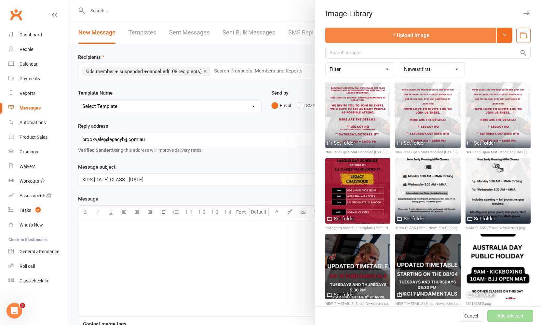
click at [376, 38] on button "Upload Image" at bounding box center [410, 35] width 171 height 15
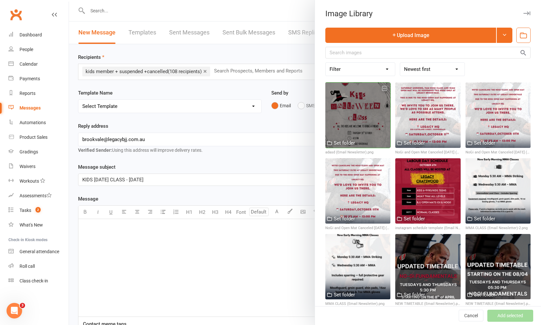
click at [351, 123] on div at bounding box center [357, 115] width 65 height 65
click at [364, 119] on div at bounding box center [357, 115] width 65 height 65
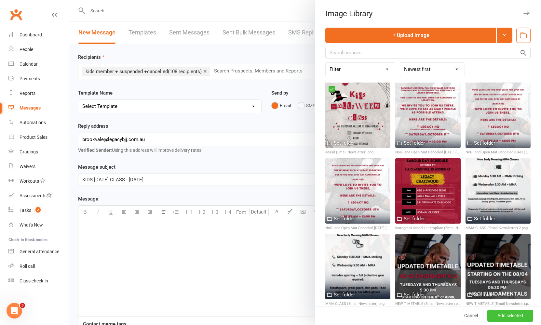
click at [497, 314] on button "Add selected" at bounding box center [510, 316] width 46 height 12
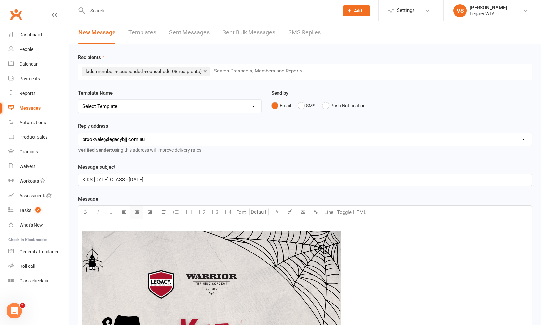
click at [138, 214] on icon "button" at bounding box center [137, 211] width 5 height 5
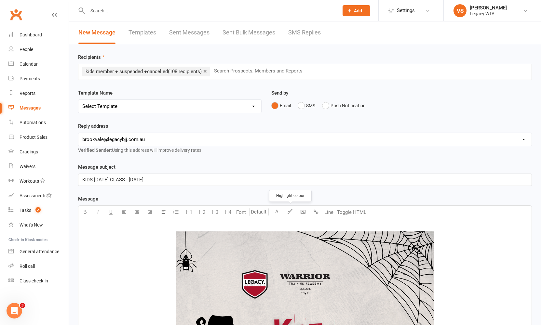
scroll to position [419, 0]
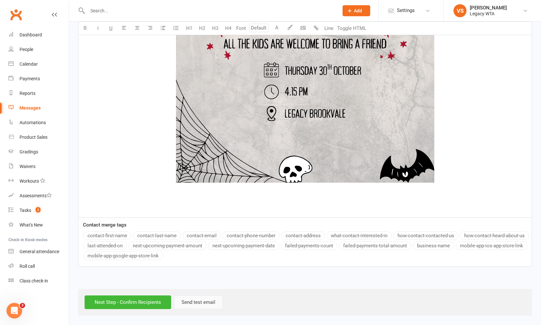
click at [191, 297] on button "Send test email" at bounding box center [198, 303] width 49 height 14
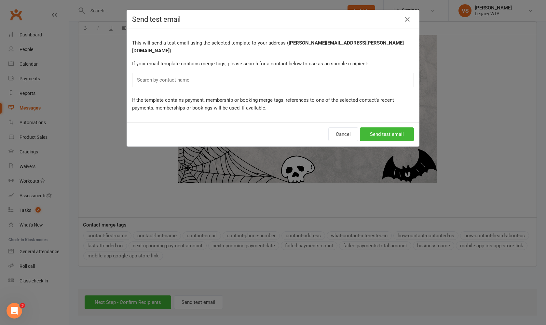
click at [185, 76] on input "text" at bounding box center [164, 80] width 57 height 8
type input "s"
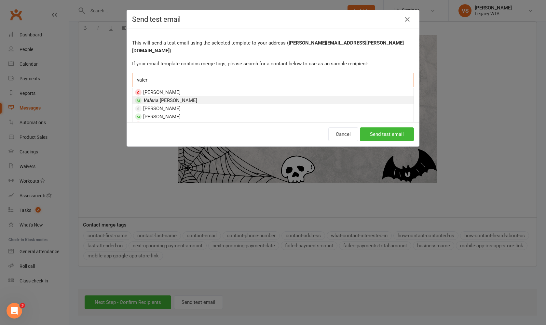
type input "valer"
click at [145, 98] on em "Valer" at bounding box center [148, 101] width 11 height 6
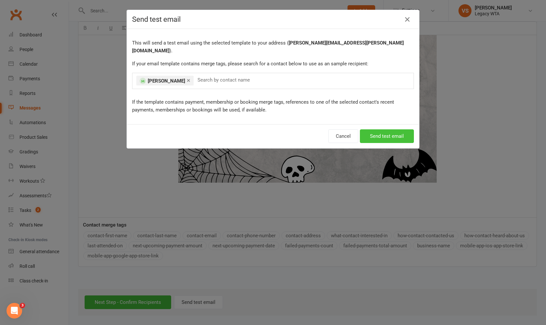
click at [384, 130] on button "Send test email" at bounding box center [387, 136] width 54 height 14
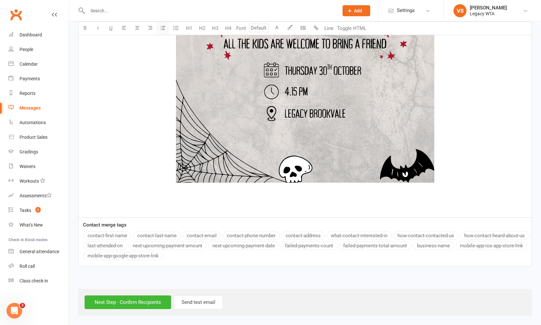
scroll to position [0, 0]
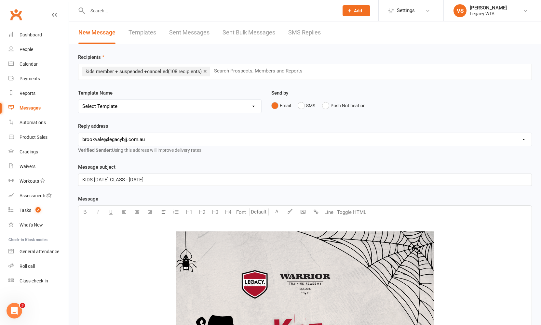
click at [206, 72] on link "×" at bounding box center [205, 71] width 4 height 10
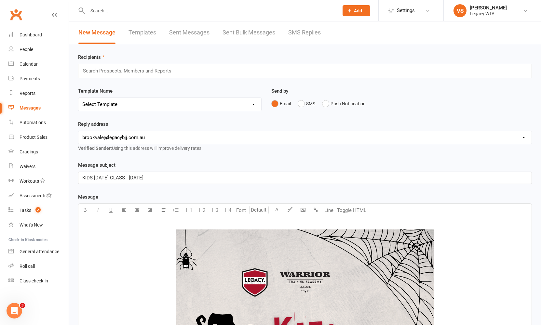
drag, startPoint x: 210, startPoint y: 179, endPoint x: 89, endPoint y: 177, distance: 120.9
click at [82, 180] on div "KIDS HALLOWEEN CLASS - Thursday 30th October 2025" at bounding box center [304, 178] width 453 height 12
copy span "KIDS HALLOWEEN CLASS - Thursday 30th October 2025"
click at [116, 73] on input "text" at bounding box center [130, 71] width 96 height 8
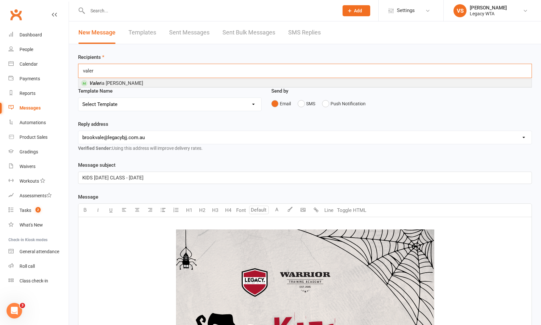
type input "valer"
click at [119, 83] on span "Valer ia Storelli" at bounding box center [116, 83] width 54 height 6
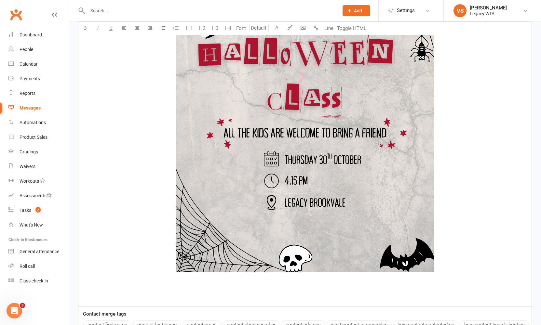
scroll to position [419, 0]
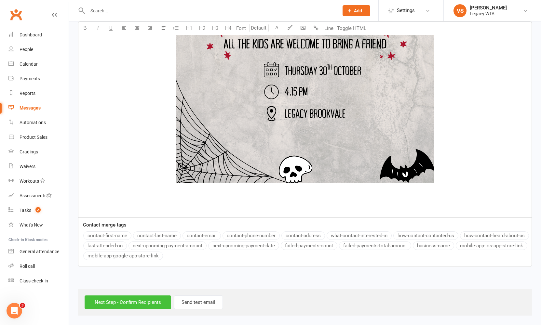
click at [154, 297] on input "Next Step - Confirm Recipients" at bounding box center [128, 303] width 86 height 14
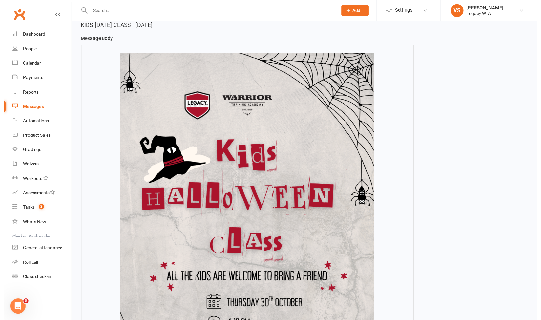
scroll to position [305, 0]
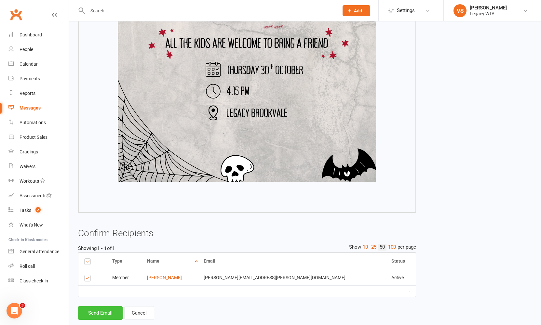
click at [111, 312] on button "Send Email" at bounding box center [100, 313] width 45 height 14
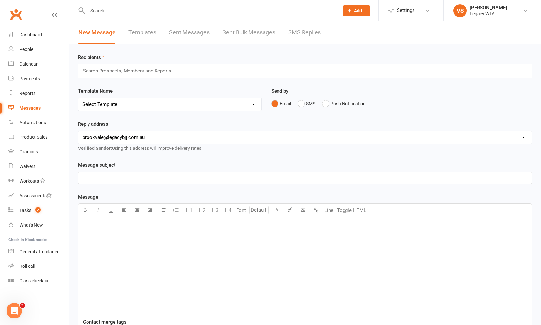
click at [259, 237] on div "﻿" at bounding box center [304, 266] width 453 height 98
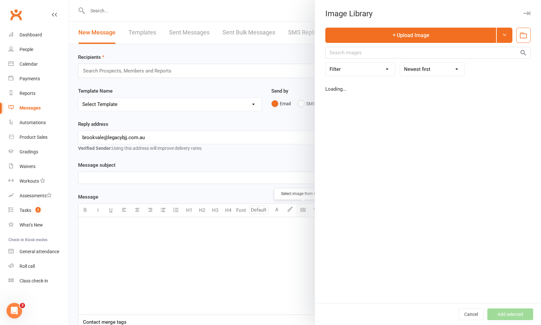
click at [305, 211] on body "Prospect Member Non-attending contact Class / event Appointment Grading event T…" at bounding box center [270, 207] width 541 height 411
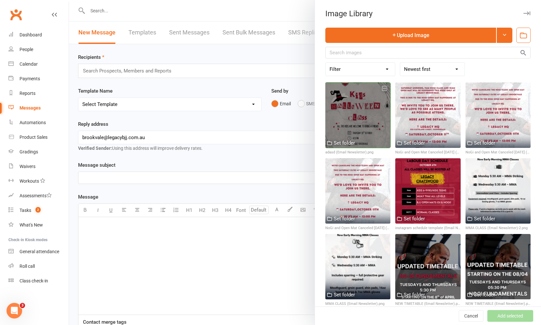
click at [362, 116] on div at bounding box center [357, 115] width 65 height 65
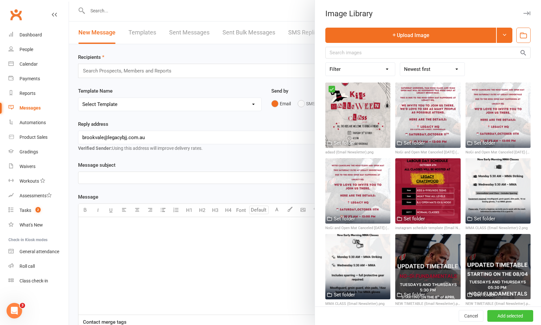
click at [487, 318] on button "Add selected" at bounding box center [510, 316] width 46 height 12
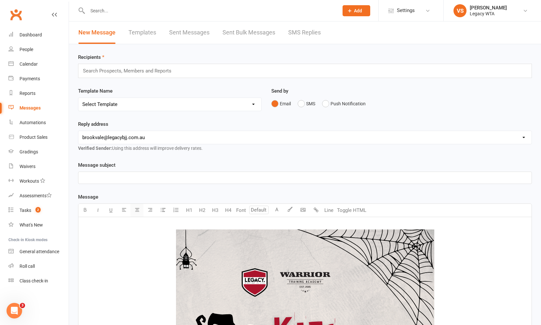
click at [138, 211] on icon "button" at bounding box center [137, 209] width 5 height 5
click at [106, 69] on input "text" at bounding box center [130, 71] width 96 height 8
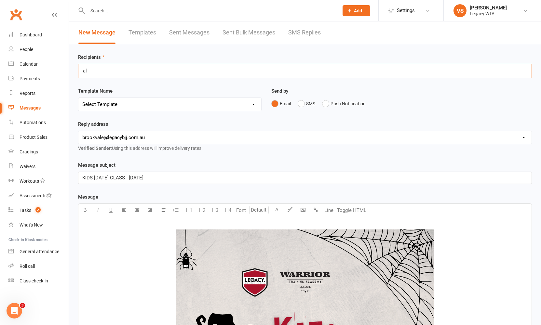
type input "a"
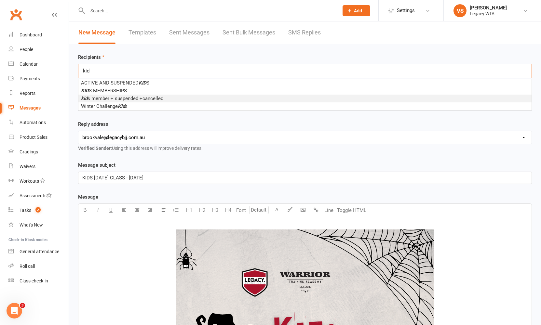
type input "kid"
click at [123, 99] on span "kid s member + suspended +cancelled" at bounding box center [122, 99] width 82 height 6
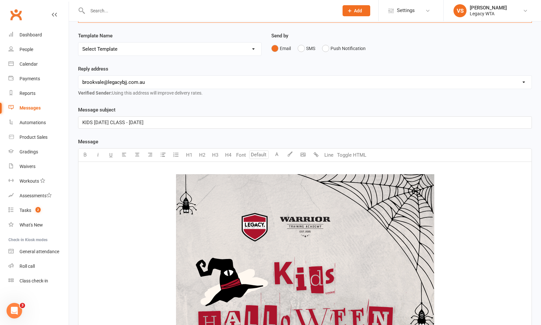
scroll to position [419, 0]
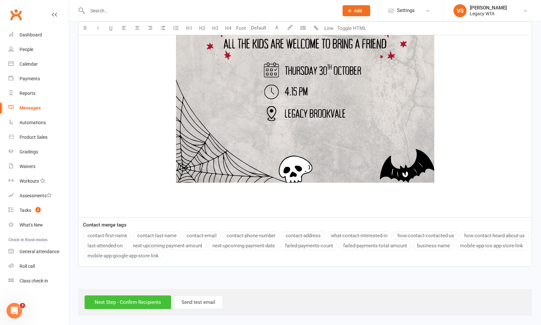
click at [122, 298] on input "Next Step - Confirm Recipients" at bounding box center [128, 303] width 86 height 14
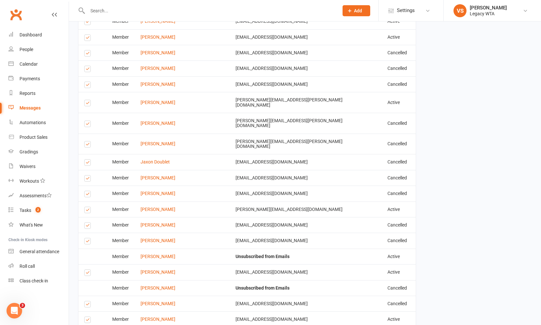
scroll to position [1098, 0]
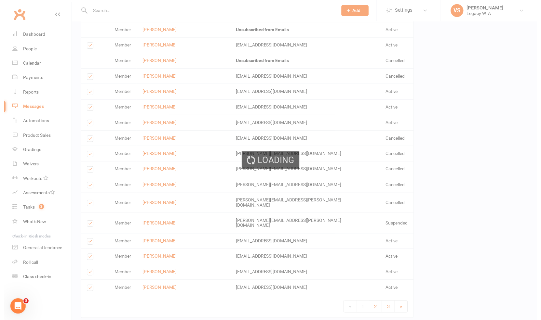
scroll to position [1096, 0]
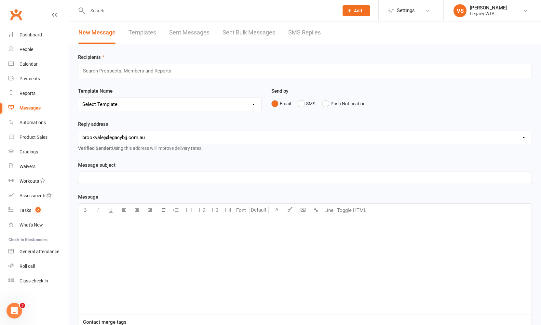
paste input "Sasha Legkikh"
type input "Sasha Legkikh"
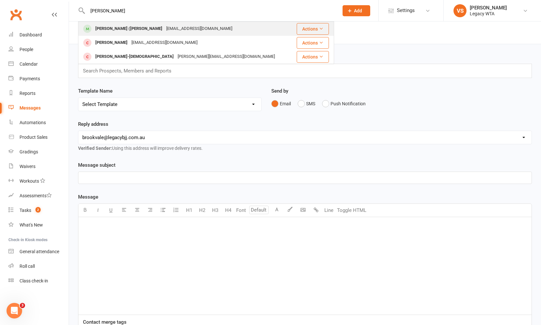
click at [134, 29] on div "Alexandra (Sasha) Legkikh" at bounding box center [128, 28] width 71 height 9
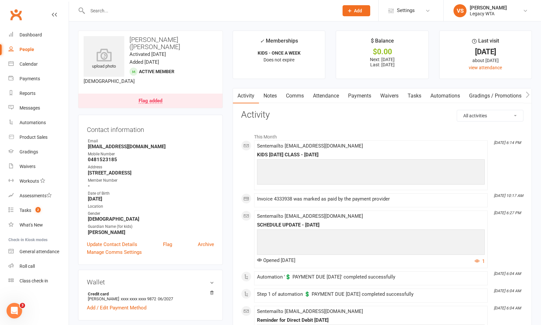
click at [123, 11] on input "text" at bounding box center [209, 10] width 248 height 9
paste input "Catherine Petrove"
type input "Catherine Petrove"
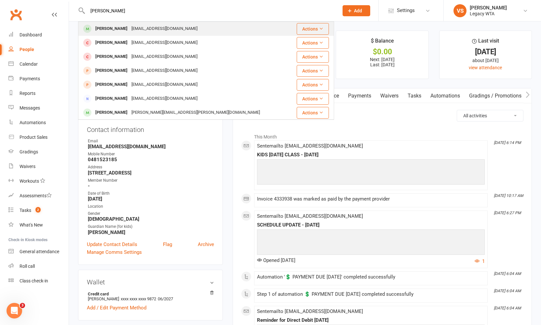
click at [143, 32] on div "sr.petrov@gmail.com" at bounding box center [164, 28] width 70 height 9
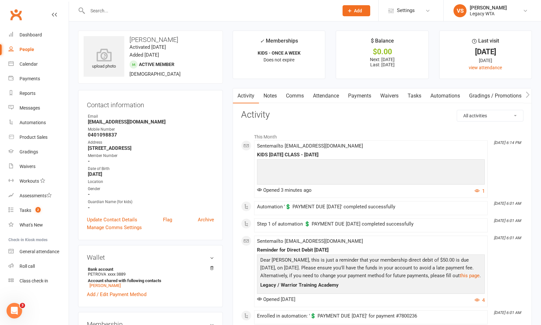
click at [112, 11] on input "text" at bounding box center [209, 10] width 248 height 9
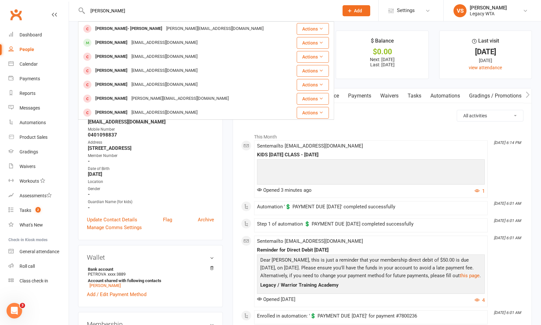
type input "Lukas"
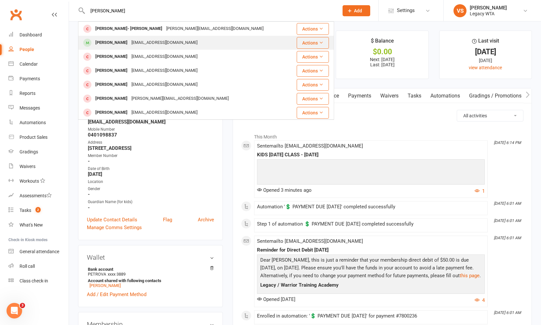
drag, startPoint x: 112, startPoint y: 11, endPoint x: 123, endPoint y: 41, distance: 31.8
click at [129, 41] on div "myconceptdesignau@gmail.com" at bounding box center [164, 42] width 70 height 9
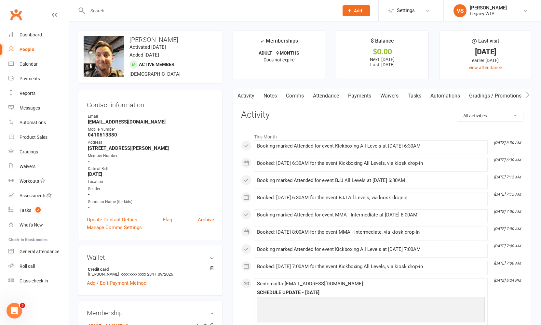
click at [364, 95] on link "Payments" at bounding box center [359, 95] width 32 height 15
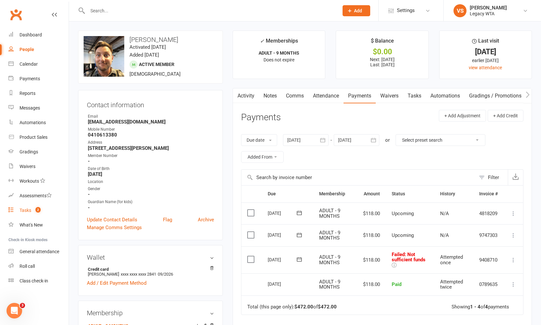
click at [31, 210] on link "Tasks 2" at bounding box center [38, 210] width 60 height 15
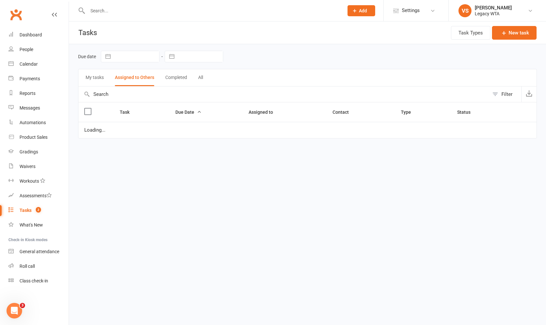
select select "started"
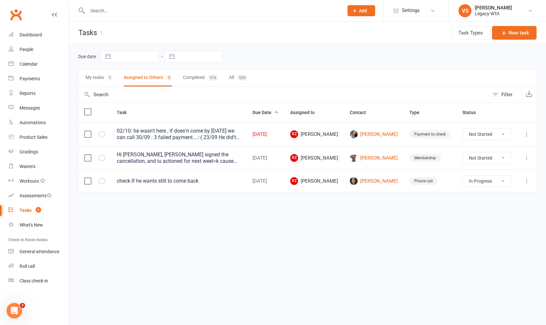
click at [138, 14] on input "text" at bounding box center [211, 10] width 253 height 9
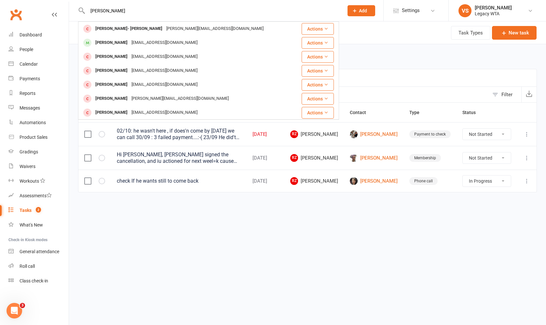
type input "Lukas"
drag, startPoint x: 138, startPoint y: 16, endPoint x: 133, endPoint y: 44, distance: 28.4
click at [133, 44] on div "myconceptdesignau@gmail.com" at bounding box center [164, 42] width 70 height 9
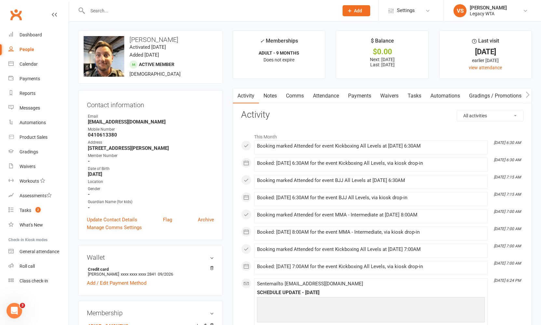
click at [414, 95] on link "Tasks" at bounding box center [414, 95] width 23 height 15
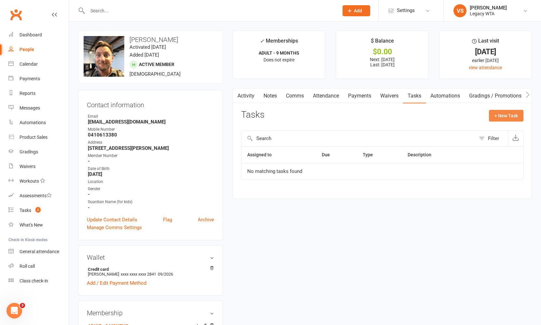
click at [513, 114] on button "+ New Task" at bounding box center [506, 116] width 34 height 12
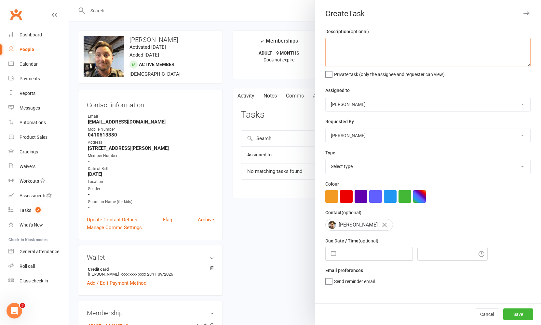
click at [352, 48] on textarea at bounding box center [427, 52] width 205 height 29
click at [462, 51] on textarea "Hi Renata, did you perhaps had the chance to call or email him in regards the f…" at bounding box center [427, 52] width 205 height 29
click at [499, 56] on textarea "Hi Renata, did you perhaps had the chance to call or email him in regards the f…" at bounding box center [427, 52] width 205 height 29
click at [508, 52] on textarea "Hi Renata, did you perhaps had the chance to call or email him in regards the f…" at bounding box center [427, 52] width 205 height 29
type textarea "Hi Renata, did you perhaps had the chance to call or email him in regards the f…"
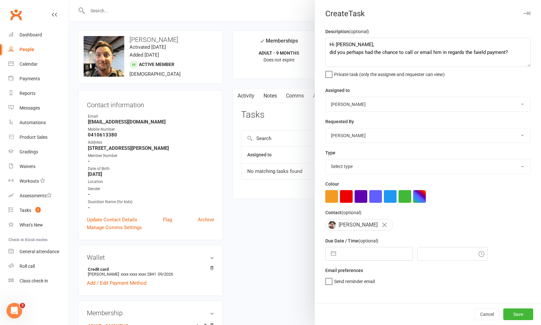
click at [468, 85] on div "Description (optional) Hi Renata, did you perhaps had the chance to call or ema…" at bounding box center [428, 166] width 226 height 276
select select "51023"
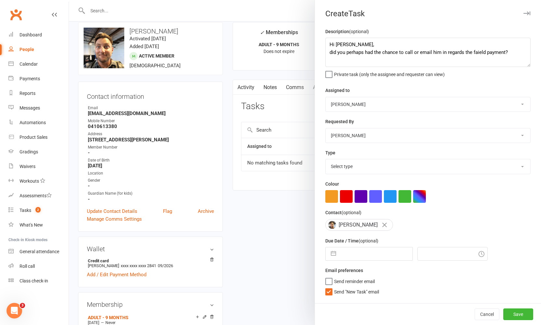
scroll to position [36, 0]
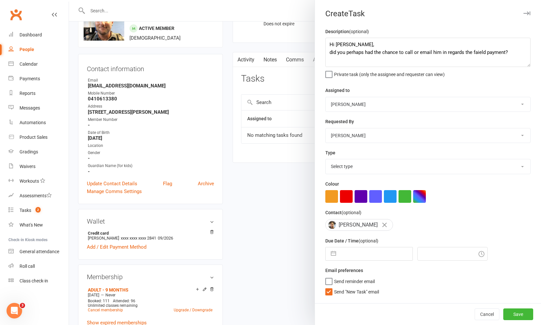
click at [365, 256] on input "text" at bounding box center [375, 253] width 73 height 13
select select "8"
select select "2025"
select select "9"
select select "2025"
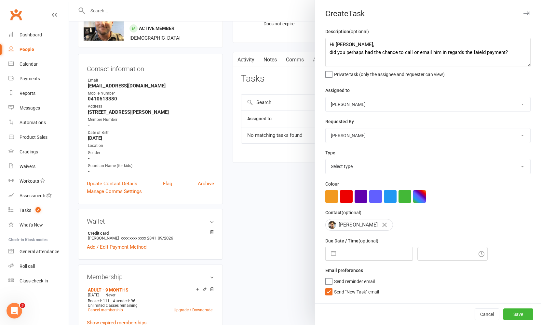
select select "10"
select select "2025"
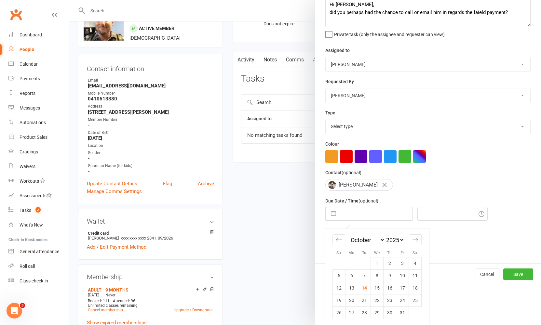
scroll to position [185, 0]
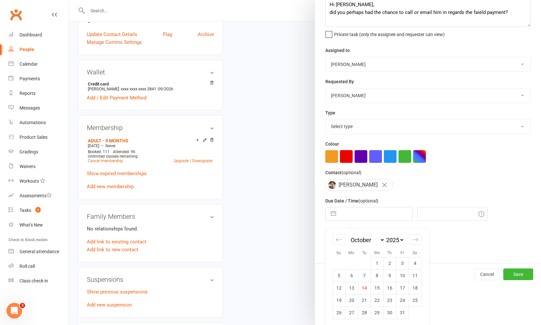
drag, startPoint x: 376, startPoint y: 287, endPoint x: 416, endPoint y: 263, distance: 46.1
click at [377, 286] on td "15" at bounding box center [376, 288] width 13 height 12
type input "15 Oct 2025"
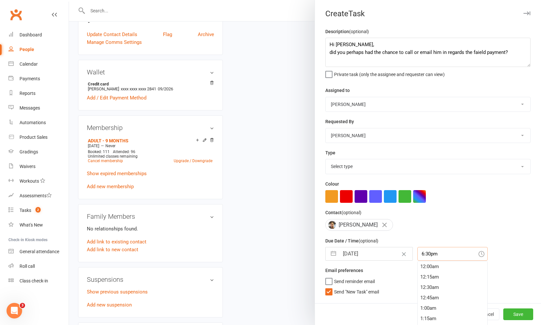
click at [444, 254] on input "6:30pm" at bounding box center [452, 254] width 70 height 14
drag, startPoint x: 440, startPoint y: 289, endPoint x: 440, endPoint y: 285, distance: 3.6
click at [440, 289] on div "4:30pm" at bounding box center [452, 289] width 70 height 10
type input "4:30pm"
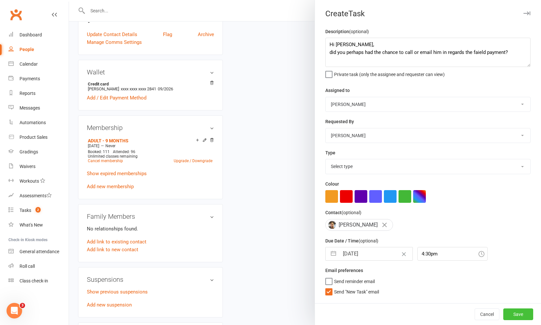
click at [513, 313] on button "Save" at bounding box center [518, 315] width 30 height 12
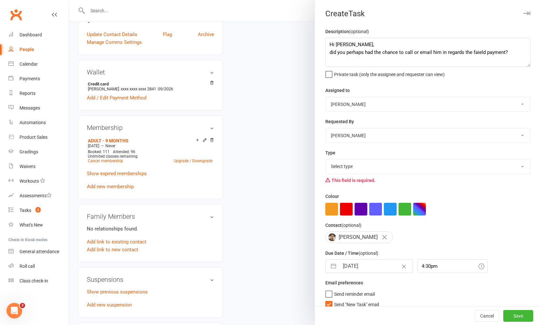
select select "27578"
click at [512, 318] on button "Save" at bounding box center [518, 316] width 30 height 12
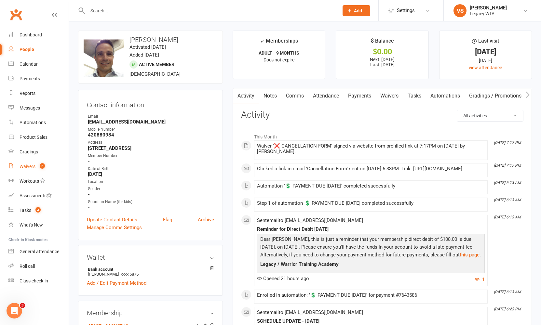
click at [33, 166] on div "Waivers" at bounding box center [28, 166] width 16 height 5
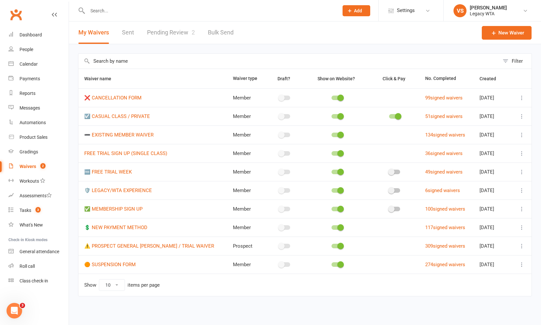
click at [165, 34] on link "Pending Review 2" at bounding box center [171, 32] width 48 height 22
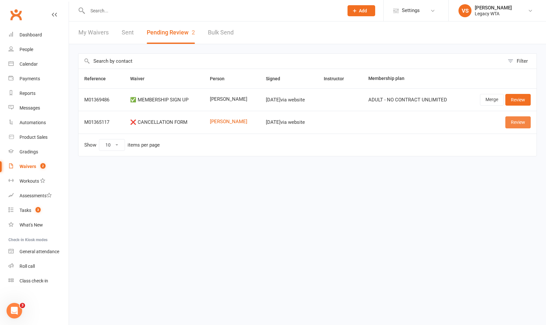
click at [516, 124] on link "Review" at bounding box center [517, 122] width 25 height 12
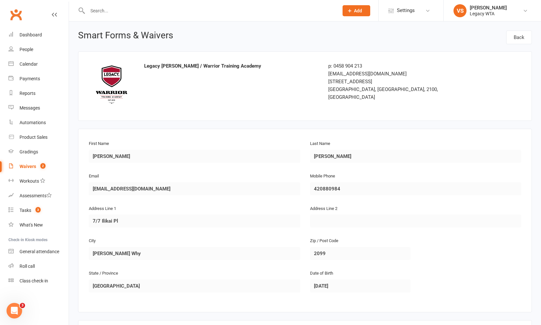
scroll to position [284, 0]
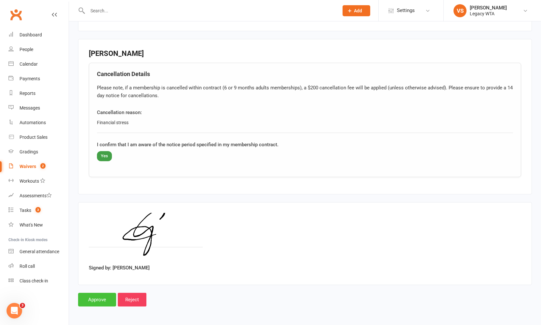
click at [101, 295] on input "Approve" at bounding box center [97, 300] width 38 height 14
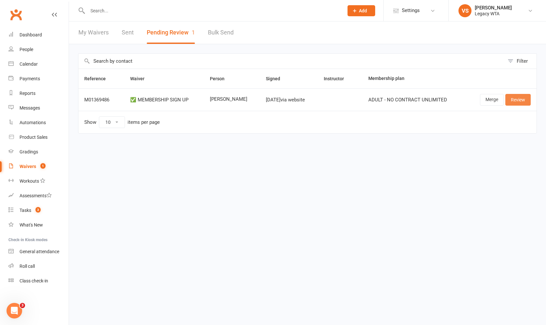
click at [521, 100] on link "Review" at bounding box center [517, 100] width 25 height 12
click at [491, 102] on link "Merge" at bounding box center [492, 100] width 24 height 12
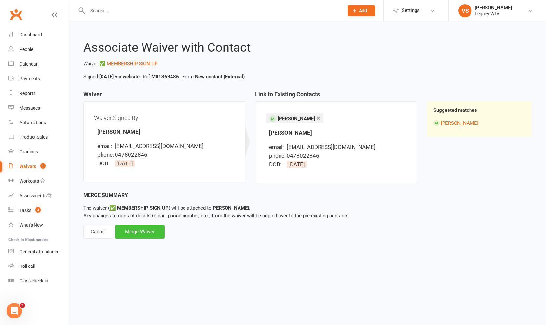
click at [147, 233] on div "Merge Waiver" at bounding box center [140, 232] width 50 height 14
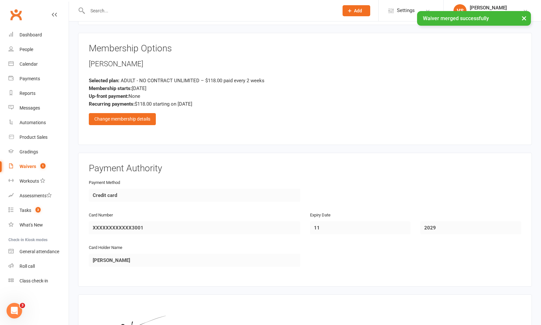
scroll to position [526, 0]
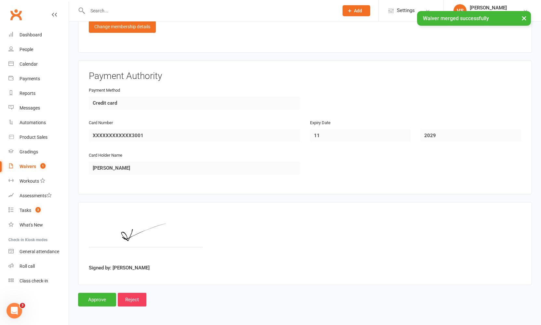
click at [103, 295] on input "Approve" at bounding box center [97, 300] width 38 height 14
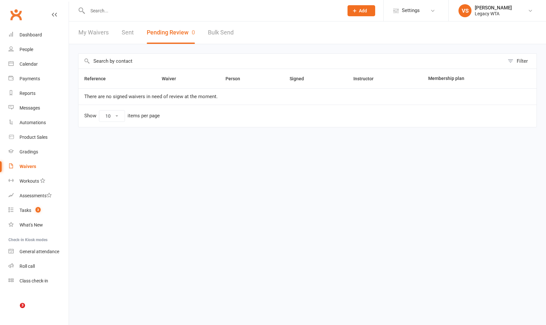
click at [124, 1] on div at bounding box center [208, 10] width 261 height 21
click at [160, 15] on div at bounding box center [208, 10] width 261 height 21
click at [161, 15] on div at bounding box center [208, 10] width 261 height 21
click at [147, 12] on input "text" at bounding box center [211, 10] width 253 height 9
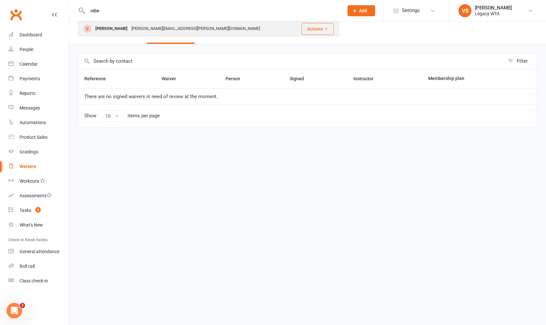
type input "rebe"
click at [139, 27] on div "[PERSON_NAME][EMAIL_ADDRESS][PERSON_NAME][DOMAIN_NAME]" at bounding box center [195, 28] width 132 height 9
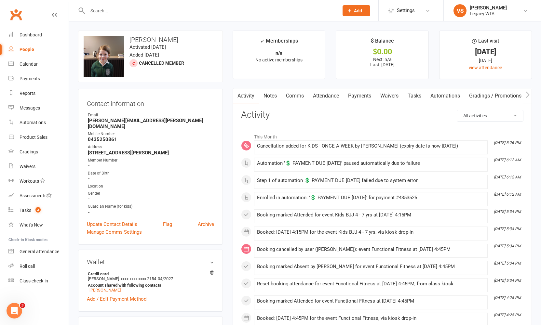
click at [361, 98] on link "Payments" at bounding box center [359, 95] width 32 height 15
